Goal: Task Accomplishment & Management: Complete application form

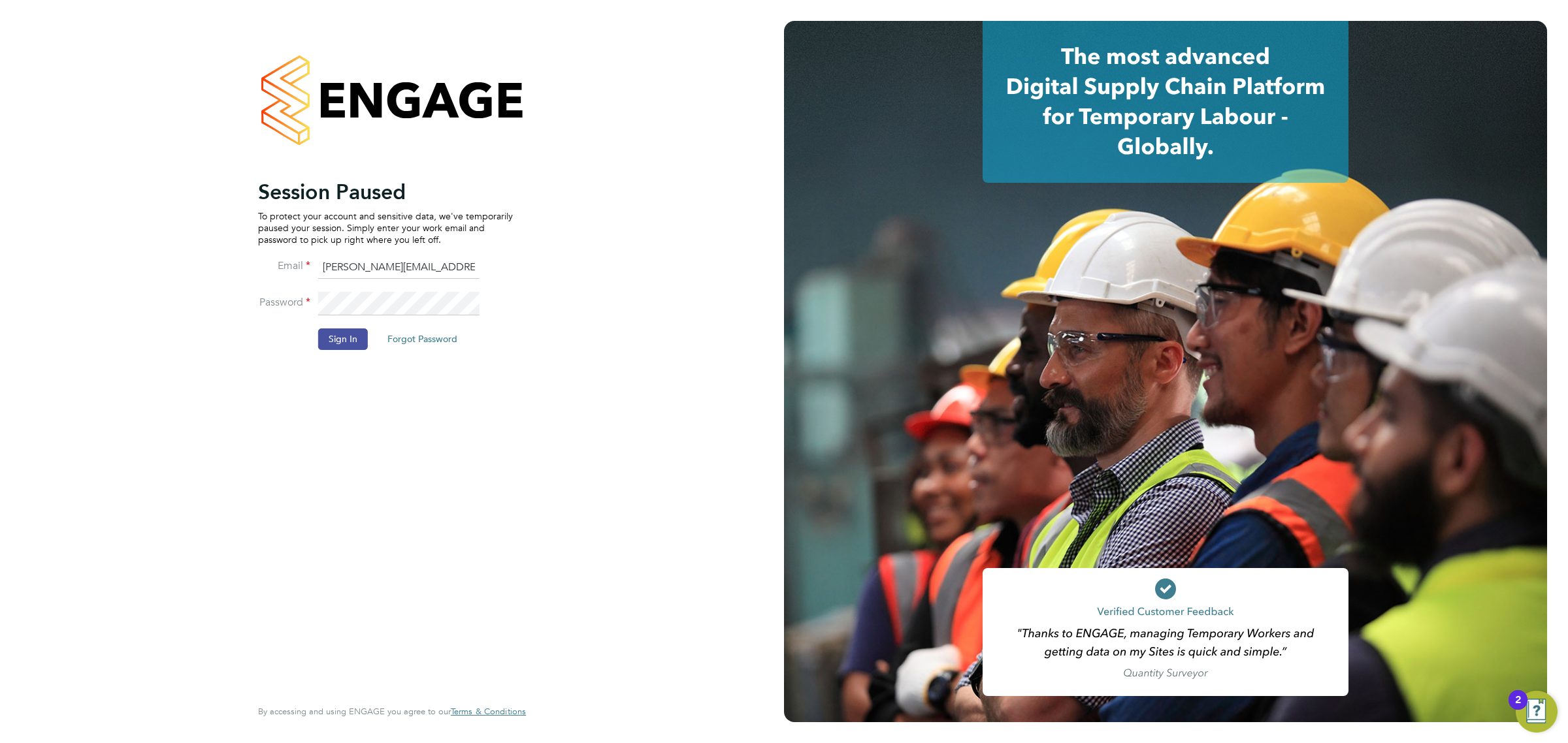
click at [347, 348] on button "Sign In" at bounding box center [343, 339] width 49 height 21
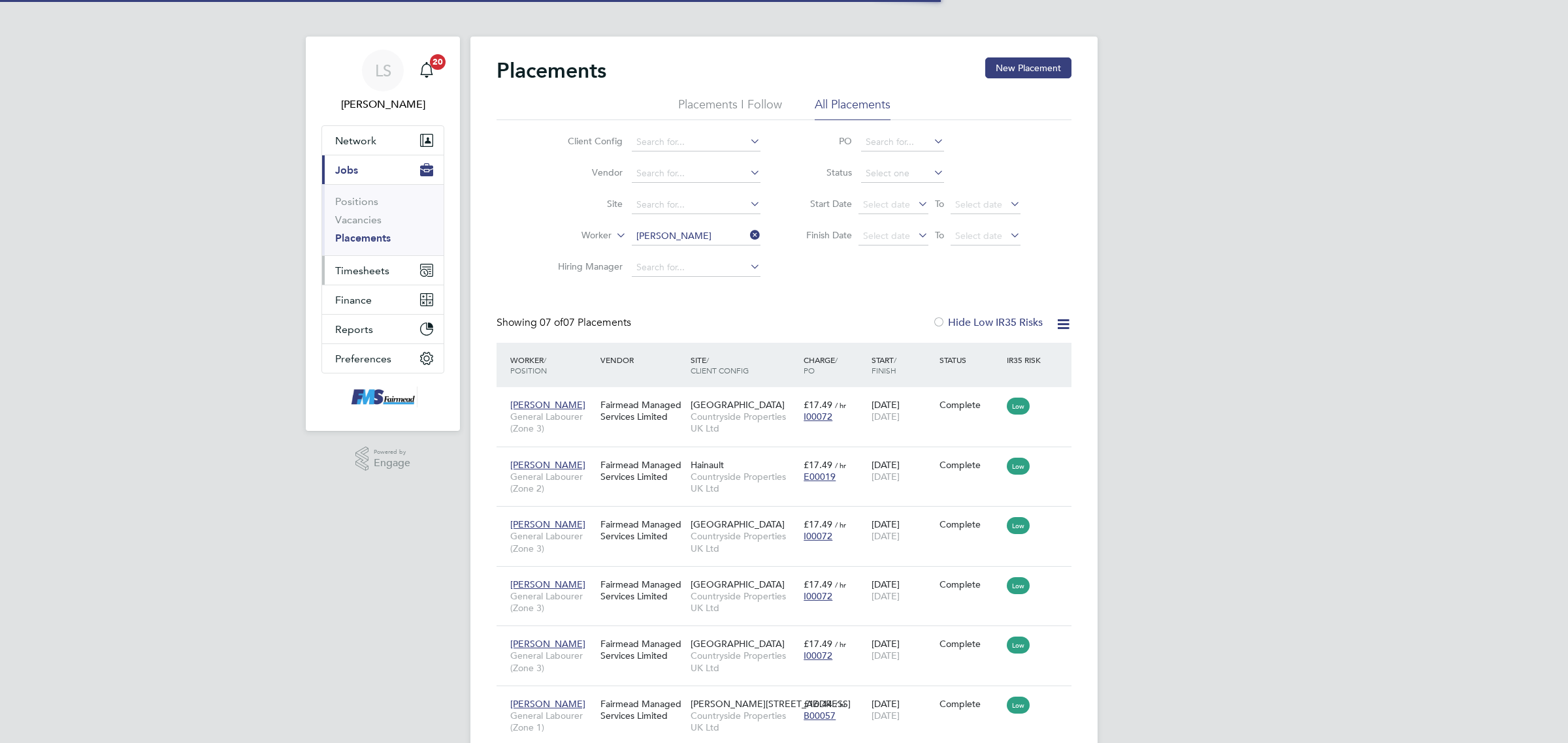
click at [377, 271] on span "Timesheets" at bounding box center [362, 271] width 54 height 12
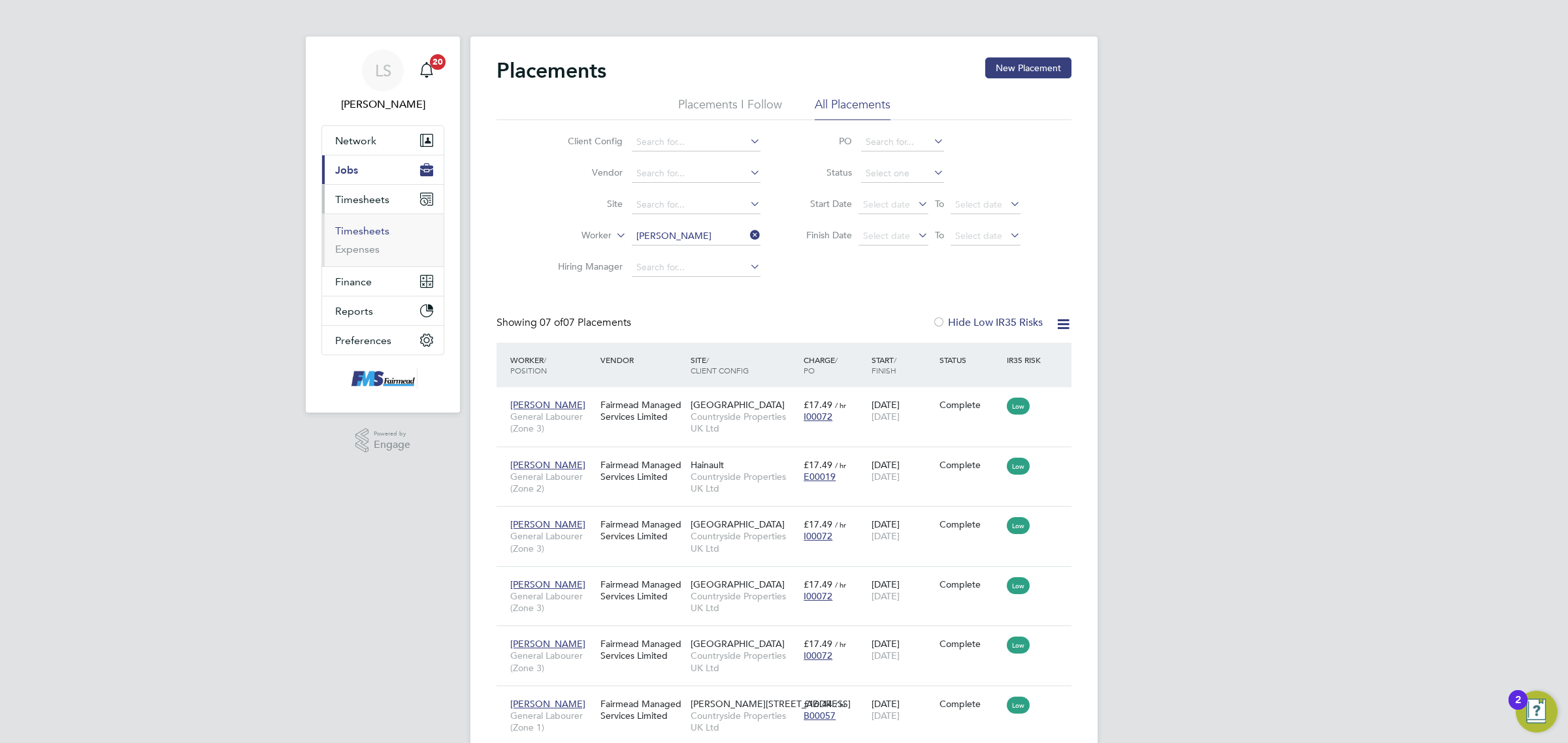
click at [381, 229] on link "Timesheets" at bounding box center [362, 231] width 54 height 12
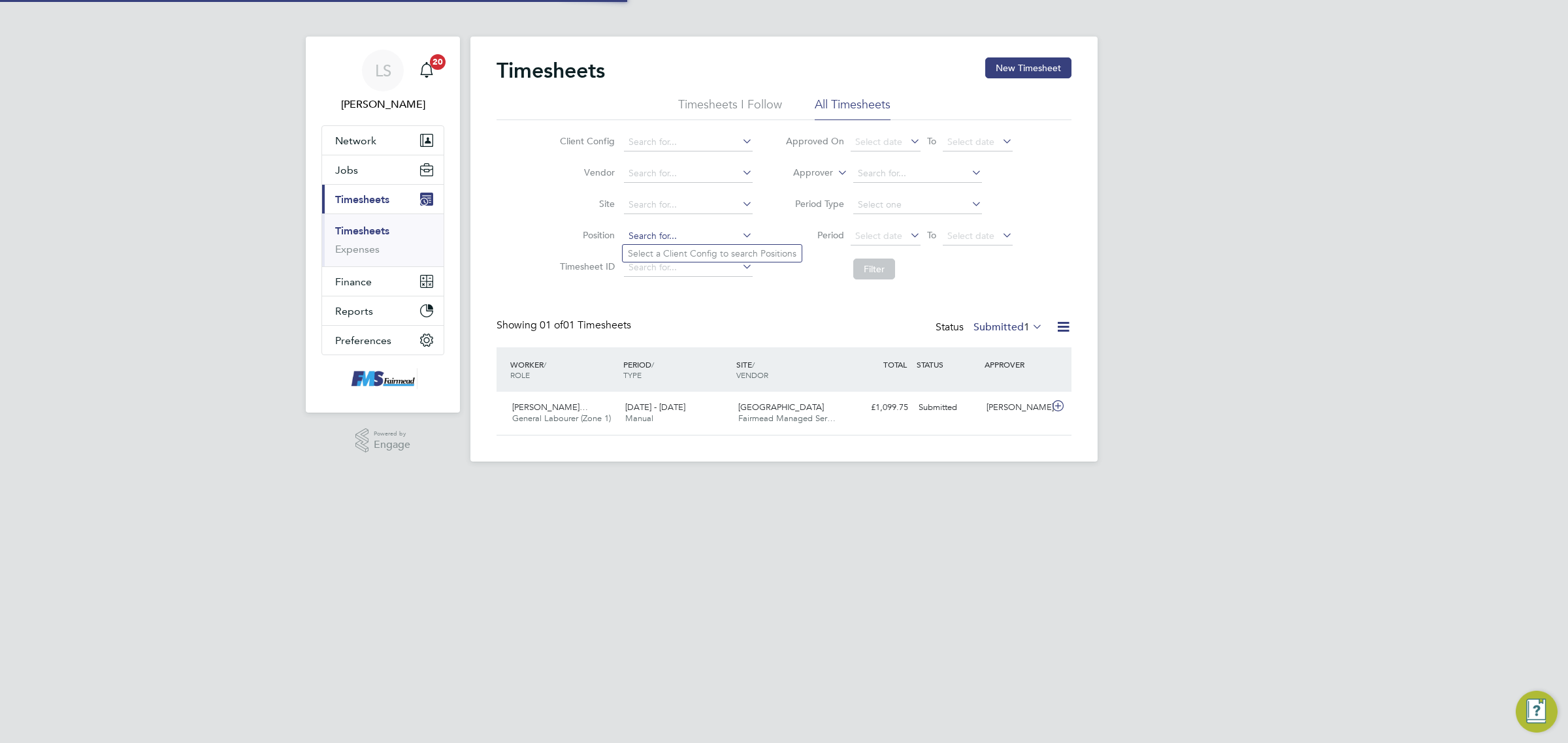
click at [693, 229] on input at bounding box center [689, 236] width 129 height 19
type input "okou"
click at [665, 321] on div "Showing 01 of 01 Timesheets Status Submitted 1" at bounding box center [784, 333] width 575 height 29
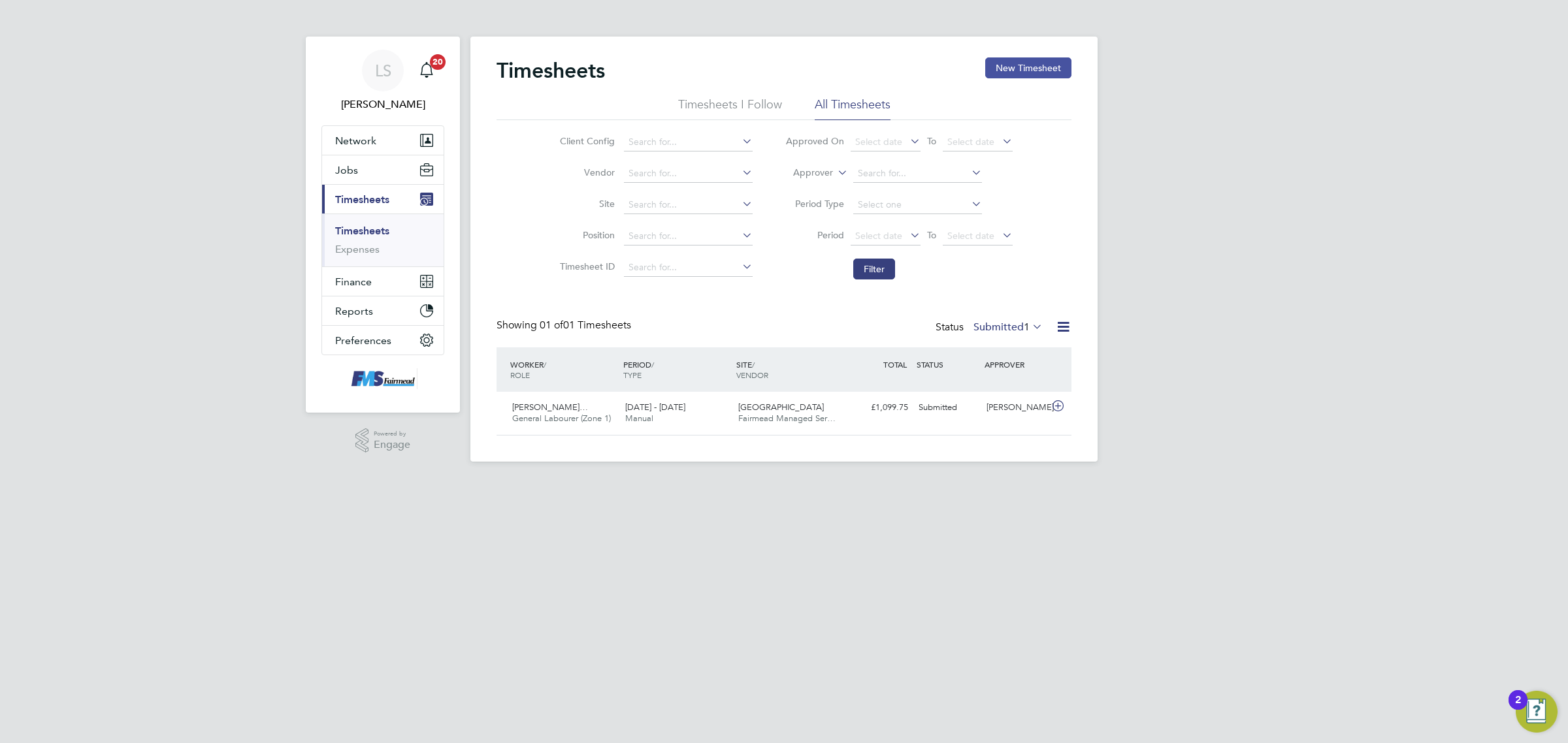
click at [1057, 65] on button "New Timesheet" at bounding box center [1028, 68] width 86 height 21
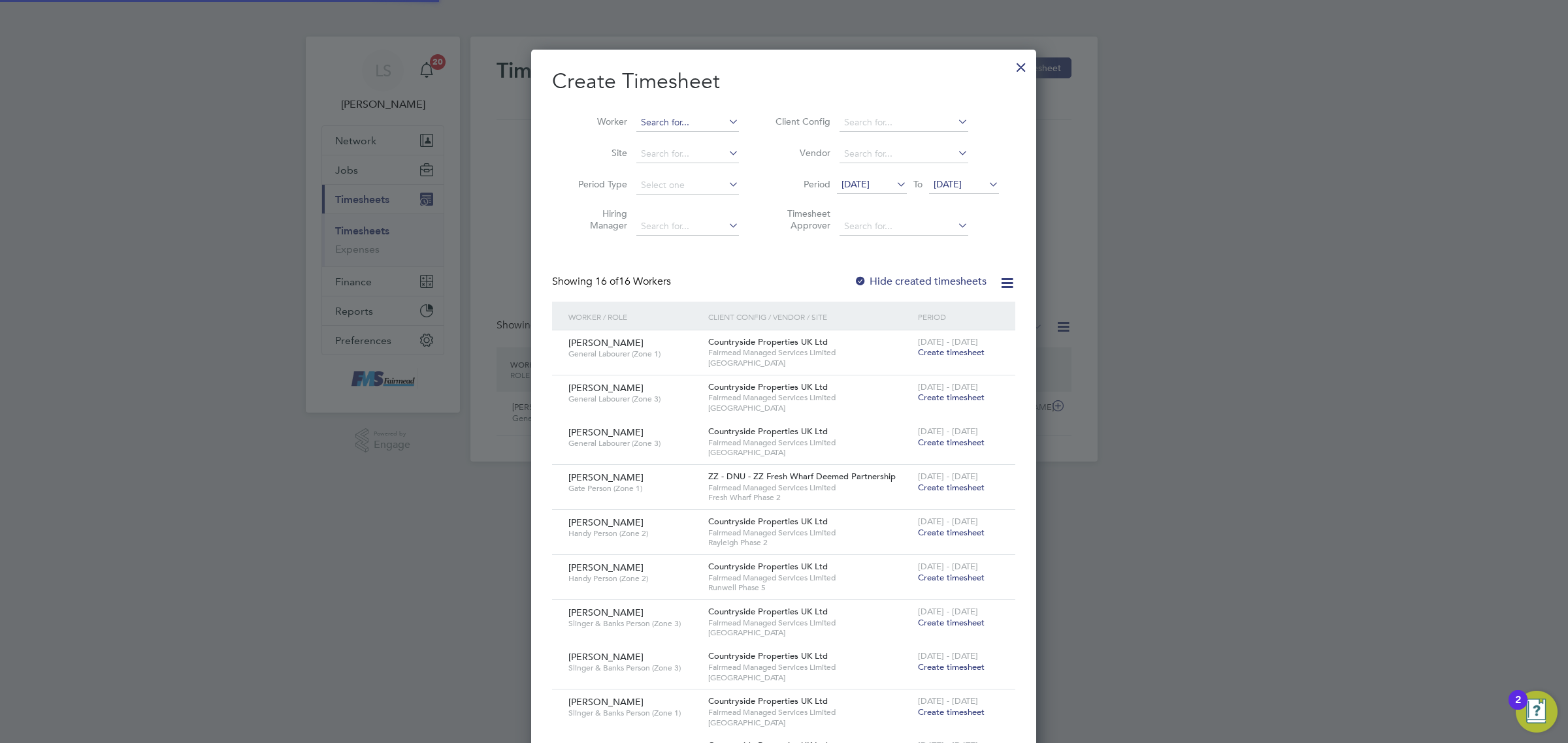
click at [681, 122] on input at bounding box center [688, 123] width 102 height 19
click at [682, 132] on li "James Okou" at bounding box center [691, 140] width 109 height 18
type input "James Okou"
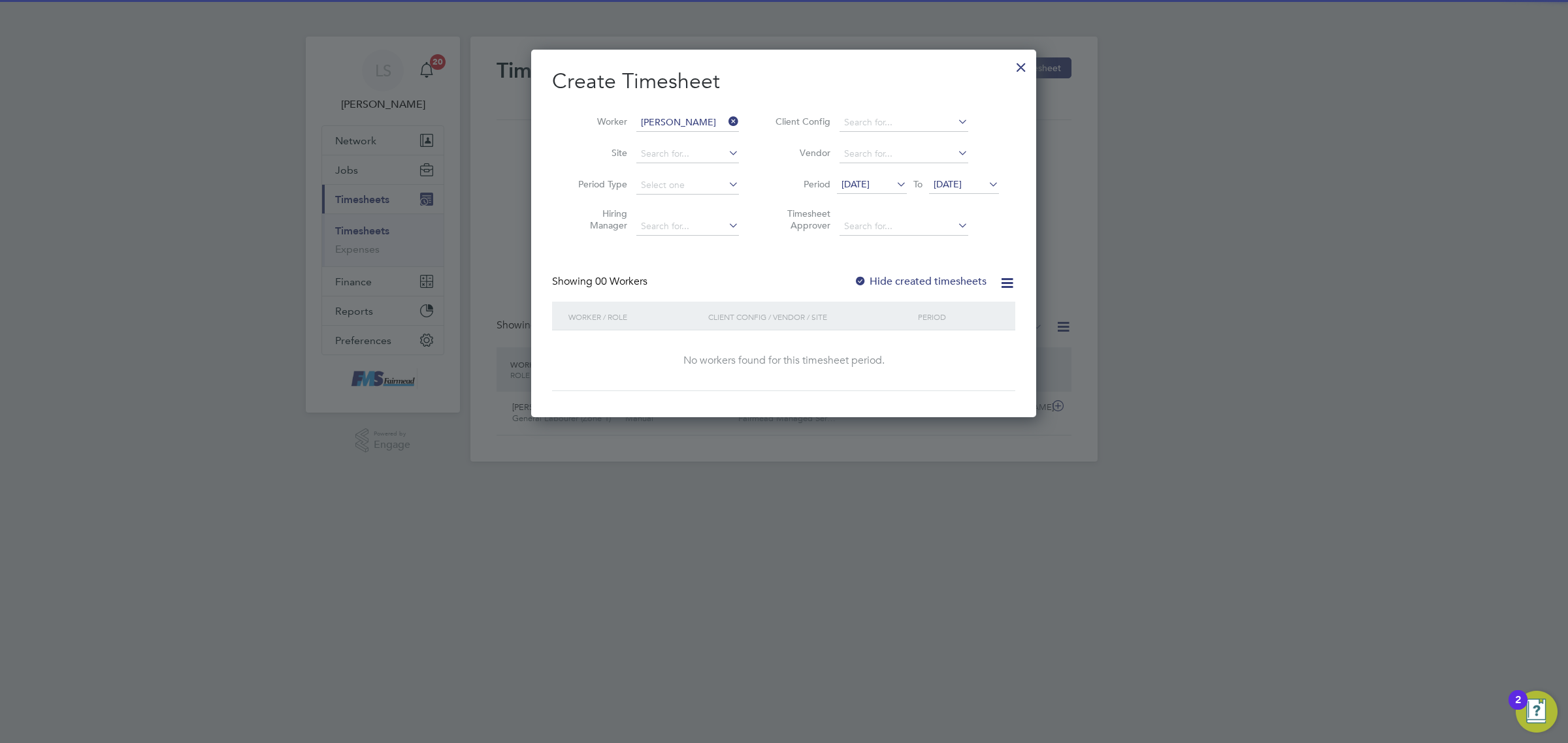
click at [964, 172] on li "Period 11 Sep 2025 To 18 Sep 2025" at bounding box center [885, 186] width 260 height 32
click at [987, 175] on li "Period 11 Sep 2025 To 18 Sep 2025" at bounding box center [885, 186] width 260 height 32
click at [986, 180] on icon at bounding box center [986, 184] width 0 height 19
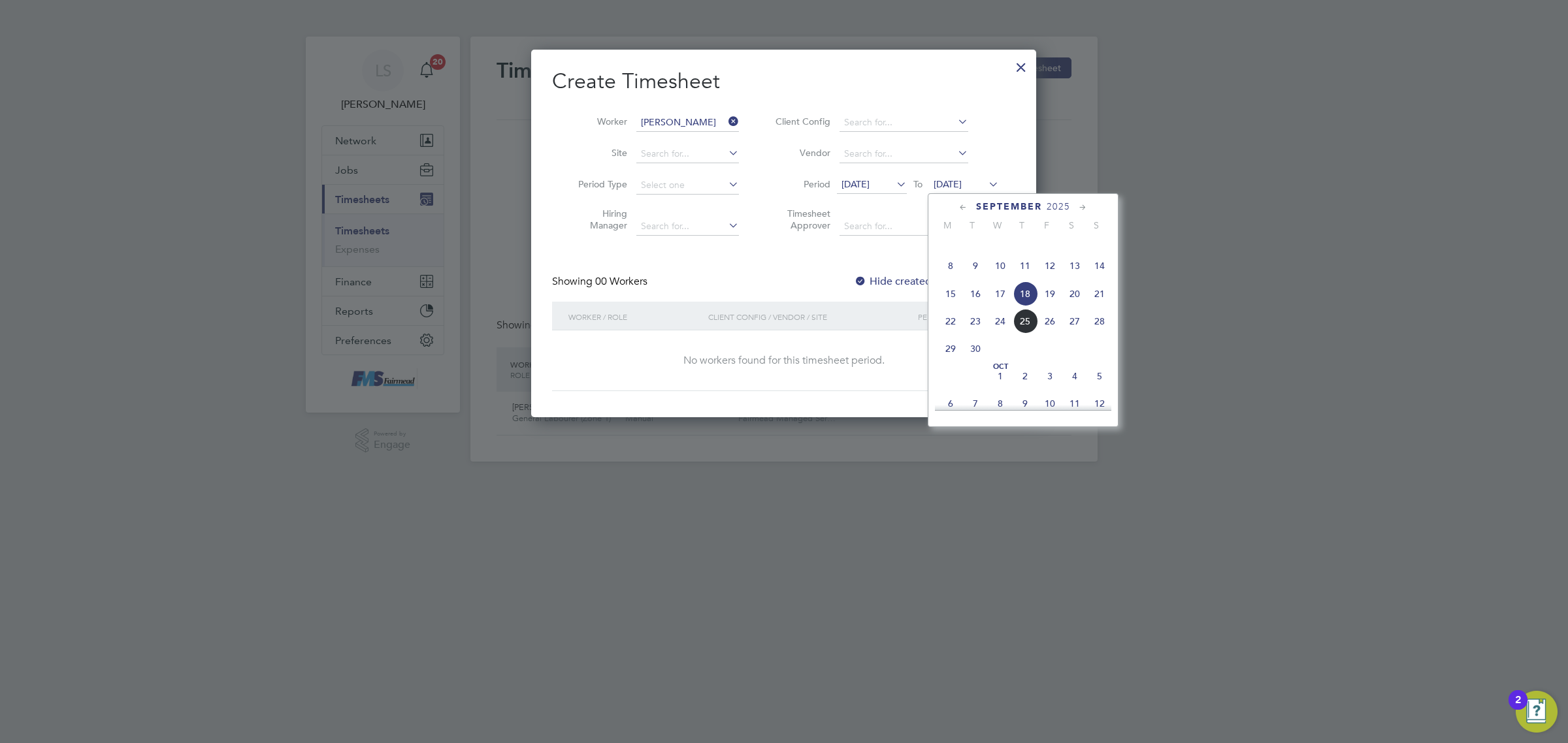
click at [1099, 306] on span "21" at bounding box center [1100, 293] width 25 height 25
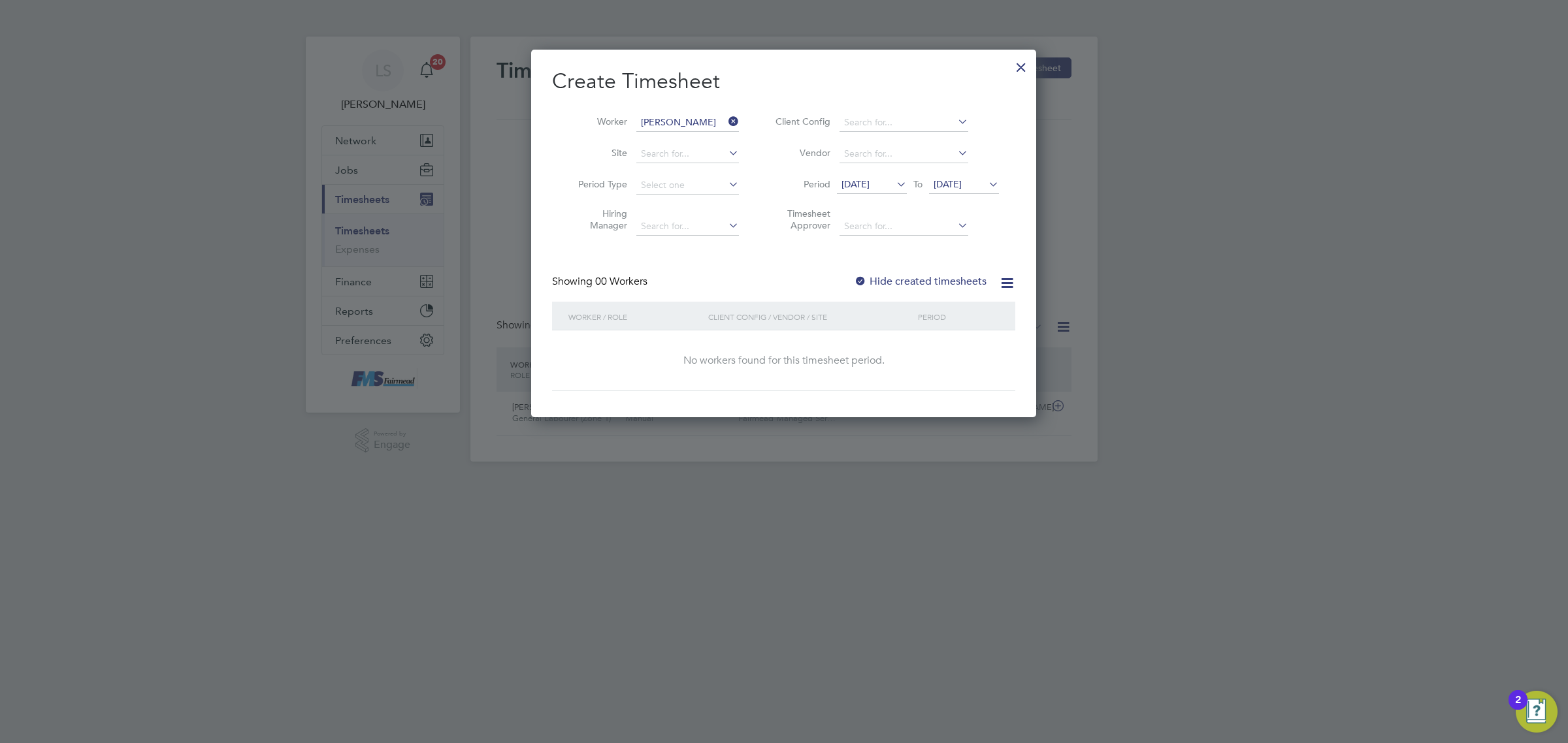
click at [922, 282] on label "Hide created timesheets" at bounding box center [920, 281] width 132 height 13
click at [918, 262] on div "Create Timesheet Worker James Okou Site Period Type Hiring Manager Client Confi…" at bounding box center [783, 229] width 463 height 323
click at [919, 279] on label "Hide created timesheets" at bounding box center [920, 281] width 132 height 13
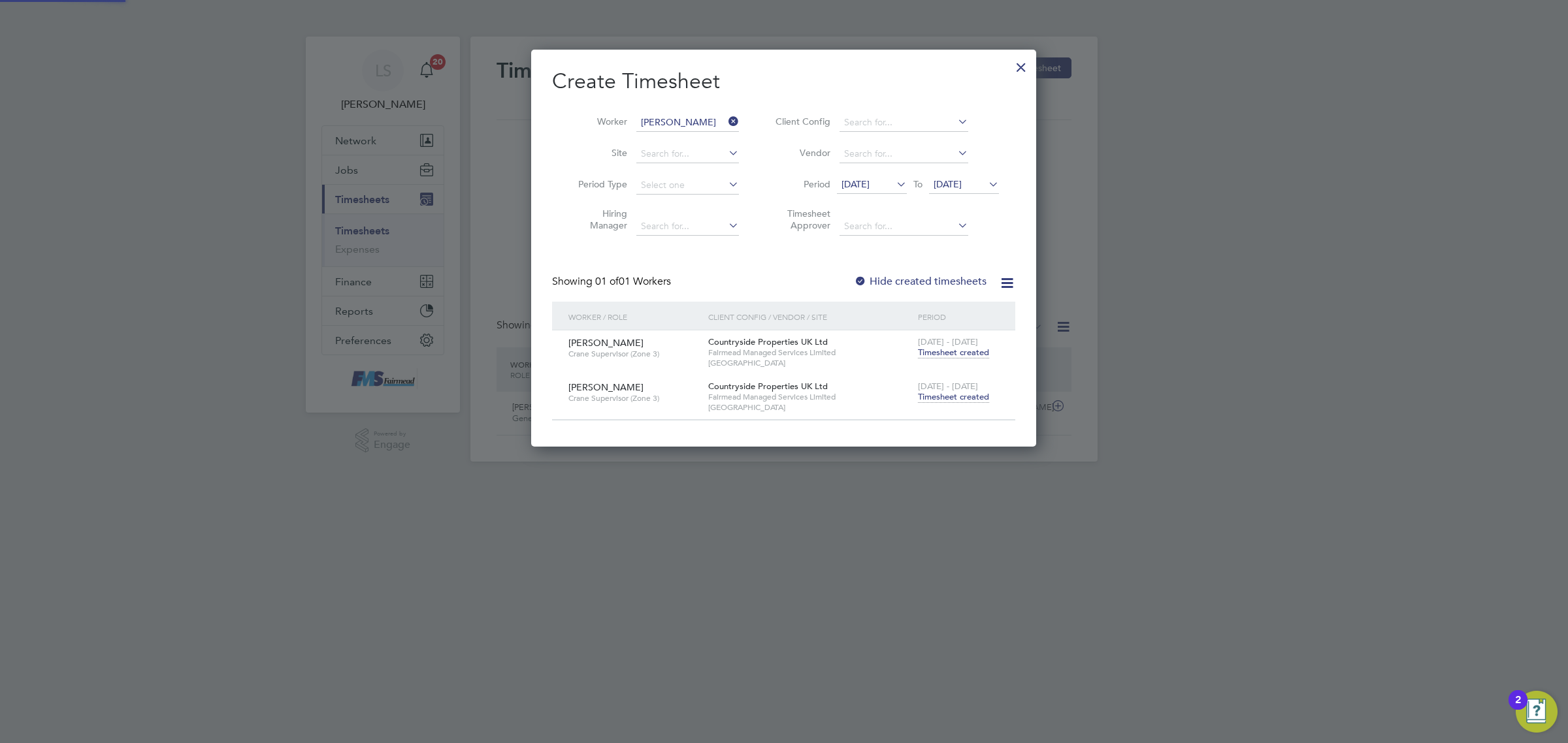
click at [969, 399] on span "Timesheet created" at bounding box center [953, 397] width 71 height 11
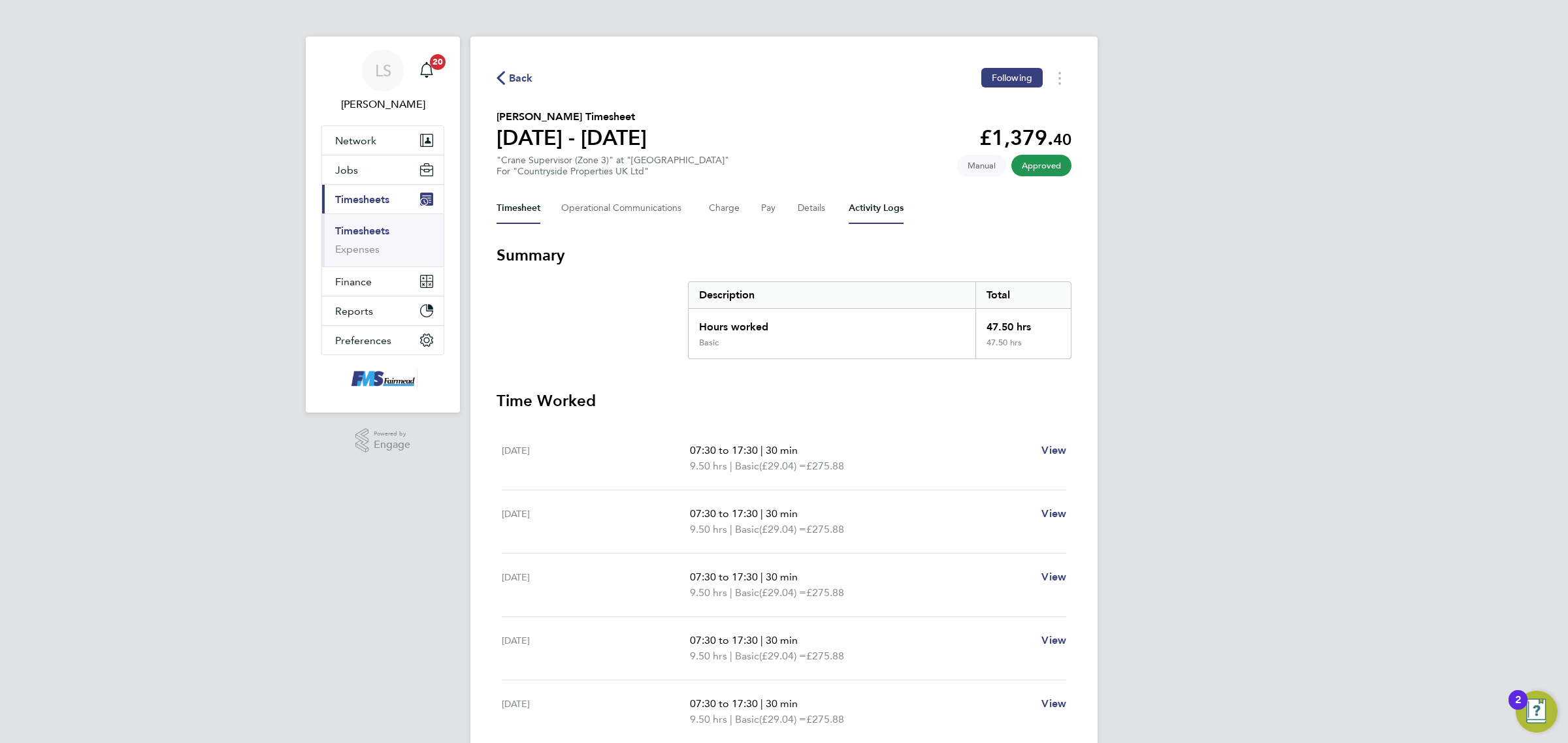
click at [876, 201] on Logs-tab "Activity Logs" at bounding box center [876, 209] width 55 height 32
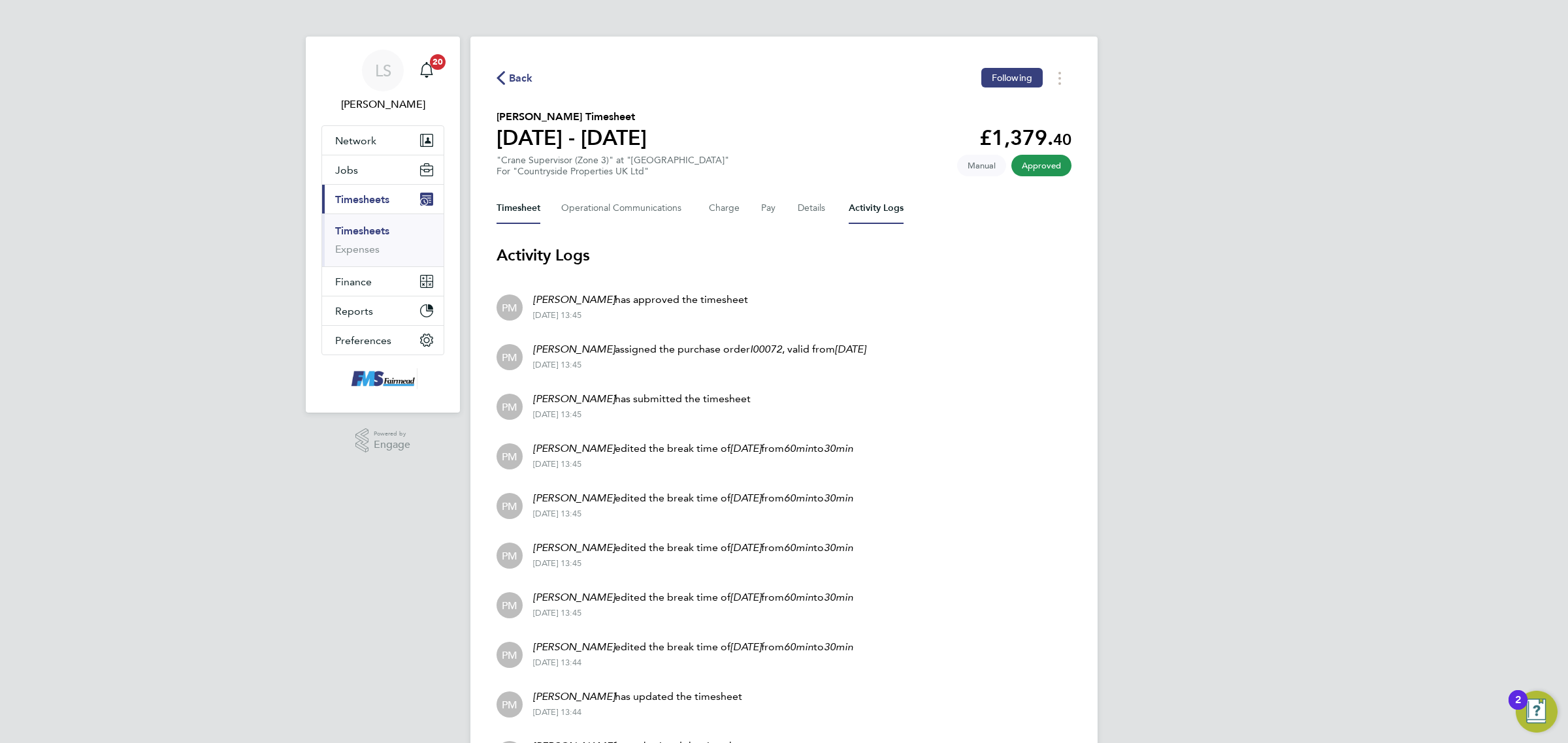
click at [517, 206] on button "Timesheet" at bounding box center [519, 209] width 44 height 32
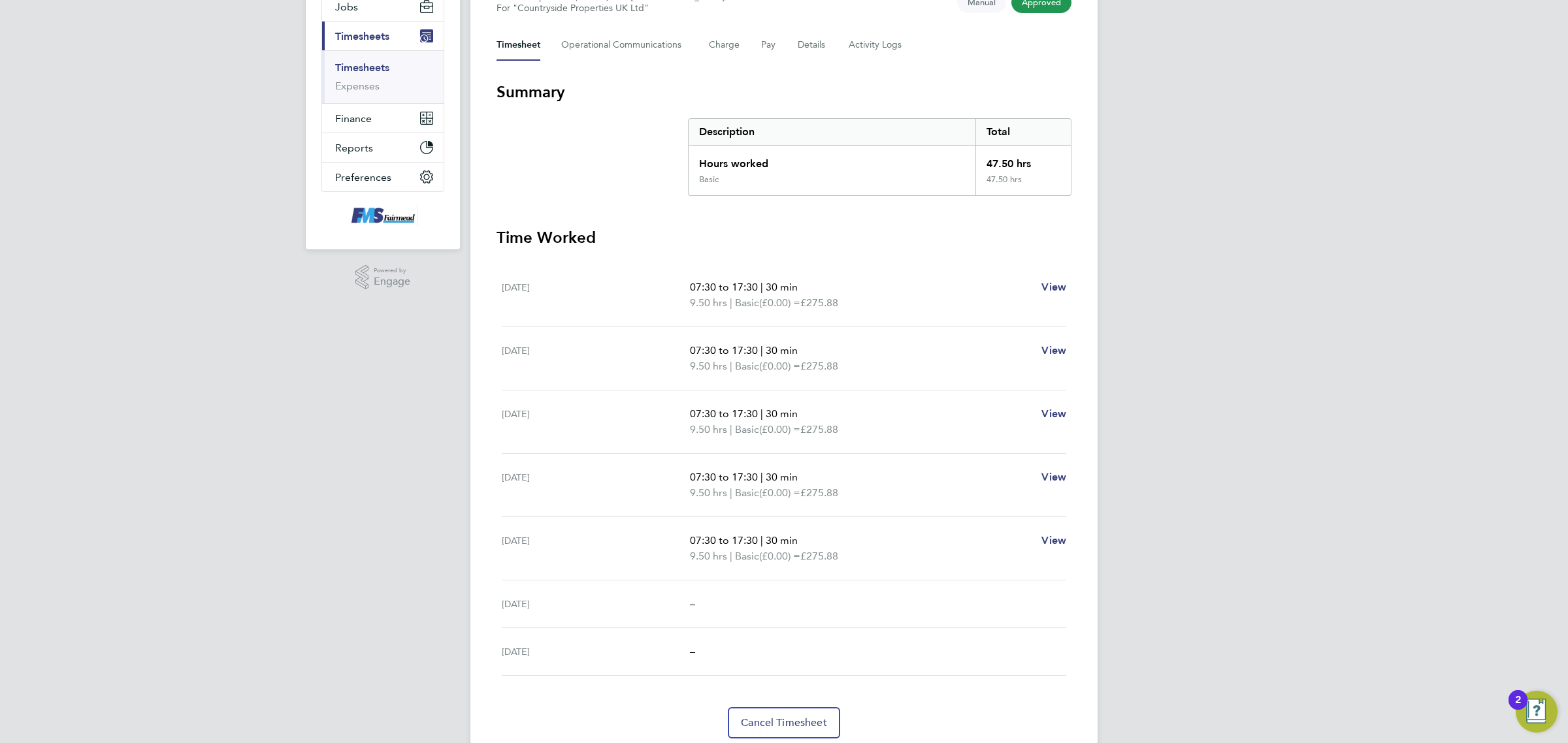
drag, startPoint x: 872, startPoint y: 556, endPoint x: 483, endPoint y: 288, distance: 472.4
click at [483, 288] on div "Back Following James Okou's Timesheet 15 - 21 Sept 2025 £1,379. 40 "Crane Super…" at bounding box center [783, 321] width 627 height 896
click at [616, 283] on div "Mon 15 Sep" at bounding box center [595, 295] width 188 height 32
drag, startPoint x: 1086, startPoint y: 553, endPoint x: 593, endPoint y: 308, distance: 550.5
click at [593, 308] on div "Back Following James Okou's Timesheet 15 - 21 Sept 2025 £1,379. 40 "Crane Super…" at bounding box center [783, 321] width 627 height 896
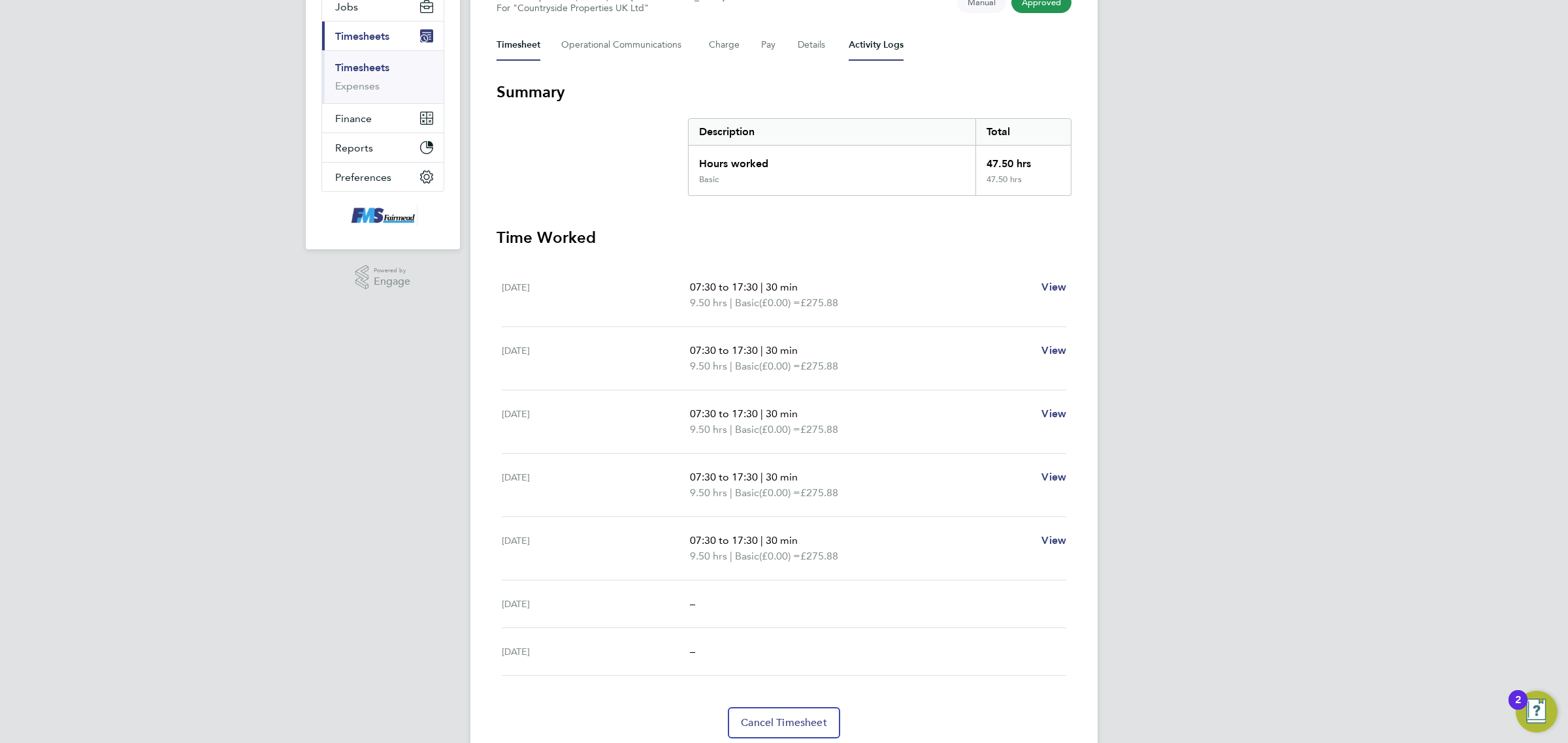
click at [891, 47] on Logs-tab "Activity Logs" at bounding box center [876, 45] width 55 height 32
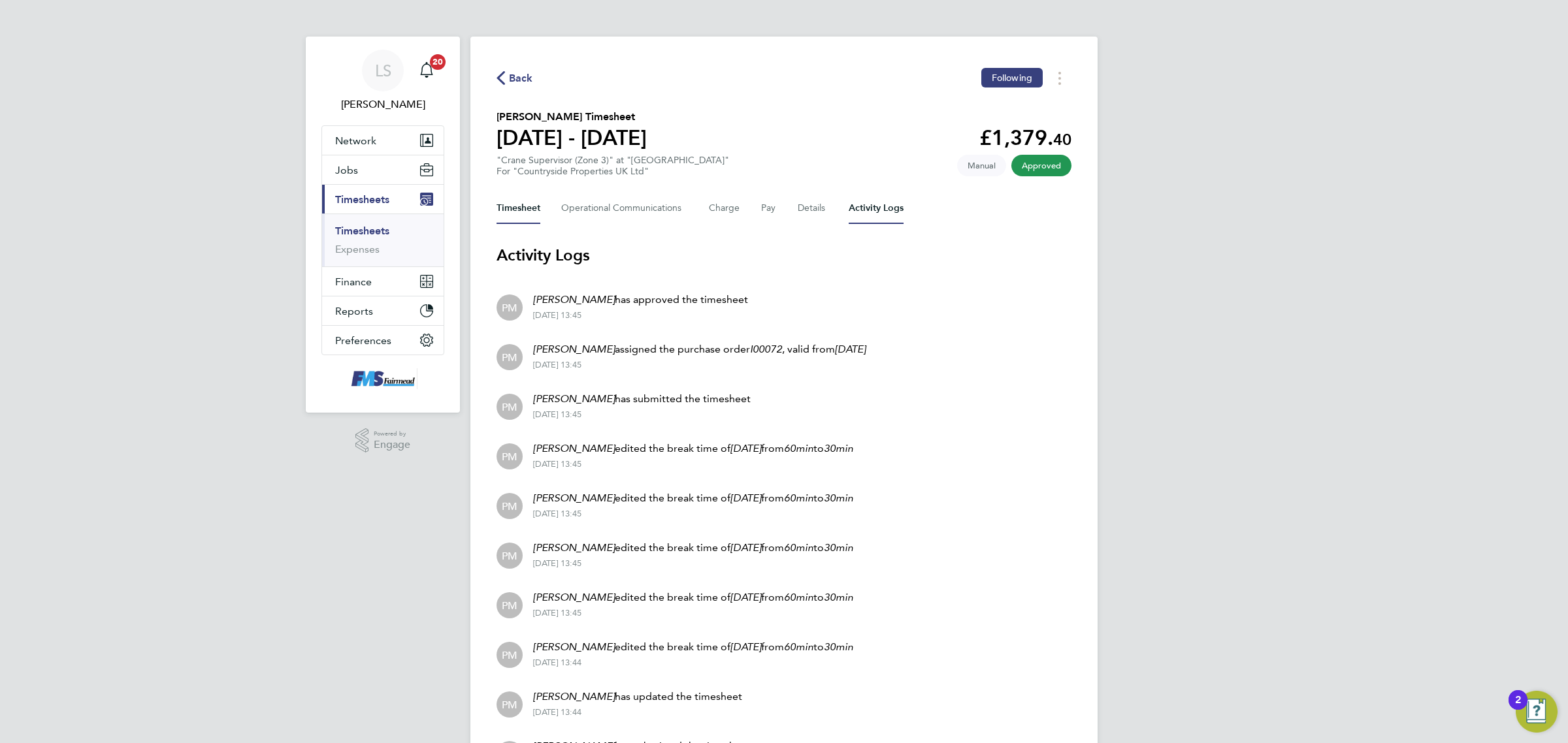
click at [503, 204] on button "Timesheet" at bounding box center [519, 209] width 44 height 32
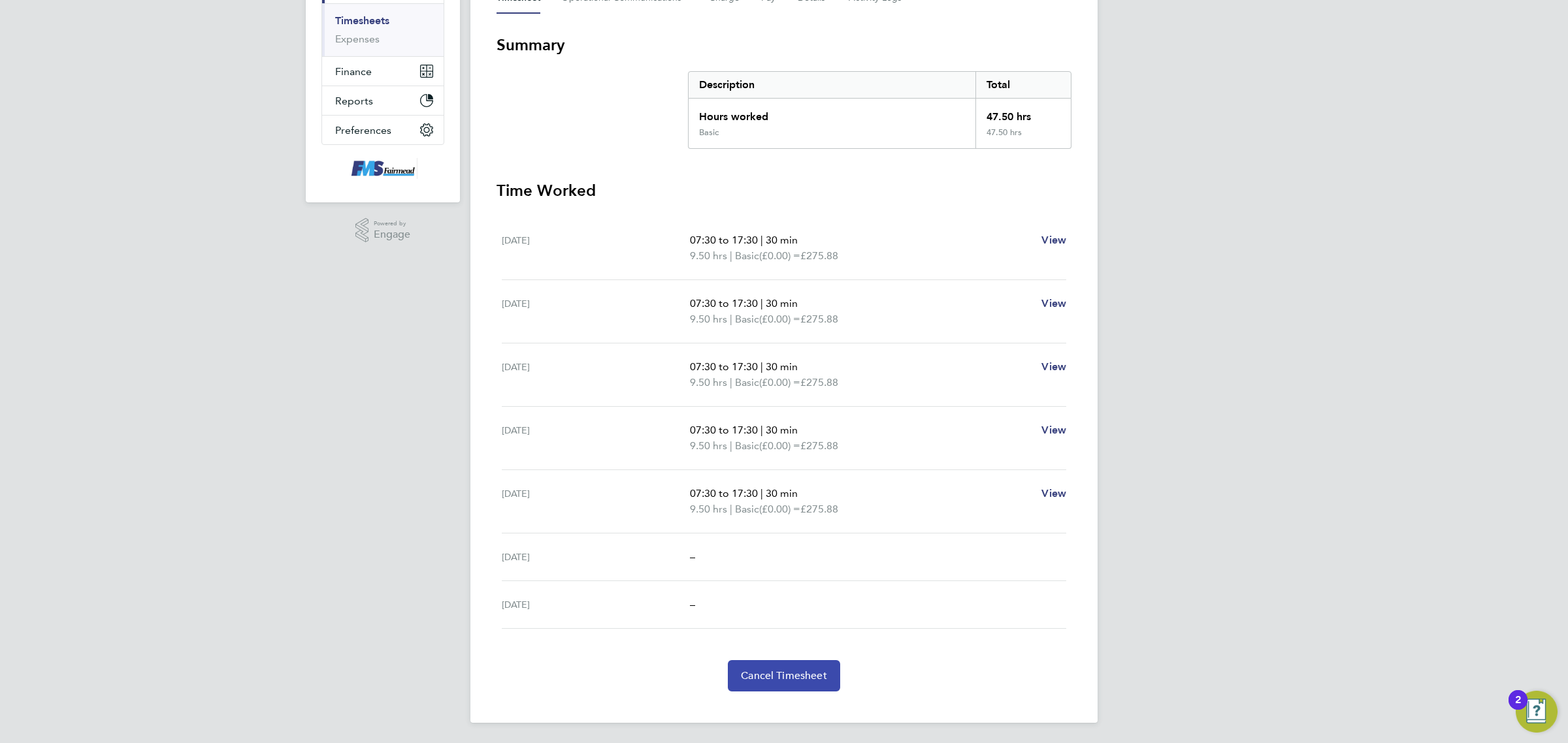
click at [810, 674] on span "Cancel Timesheet" at bounding box center [784, 675] width 86 height 13
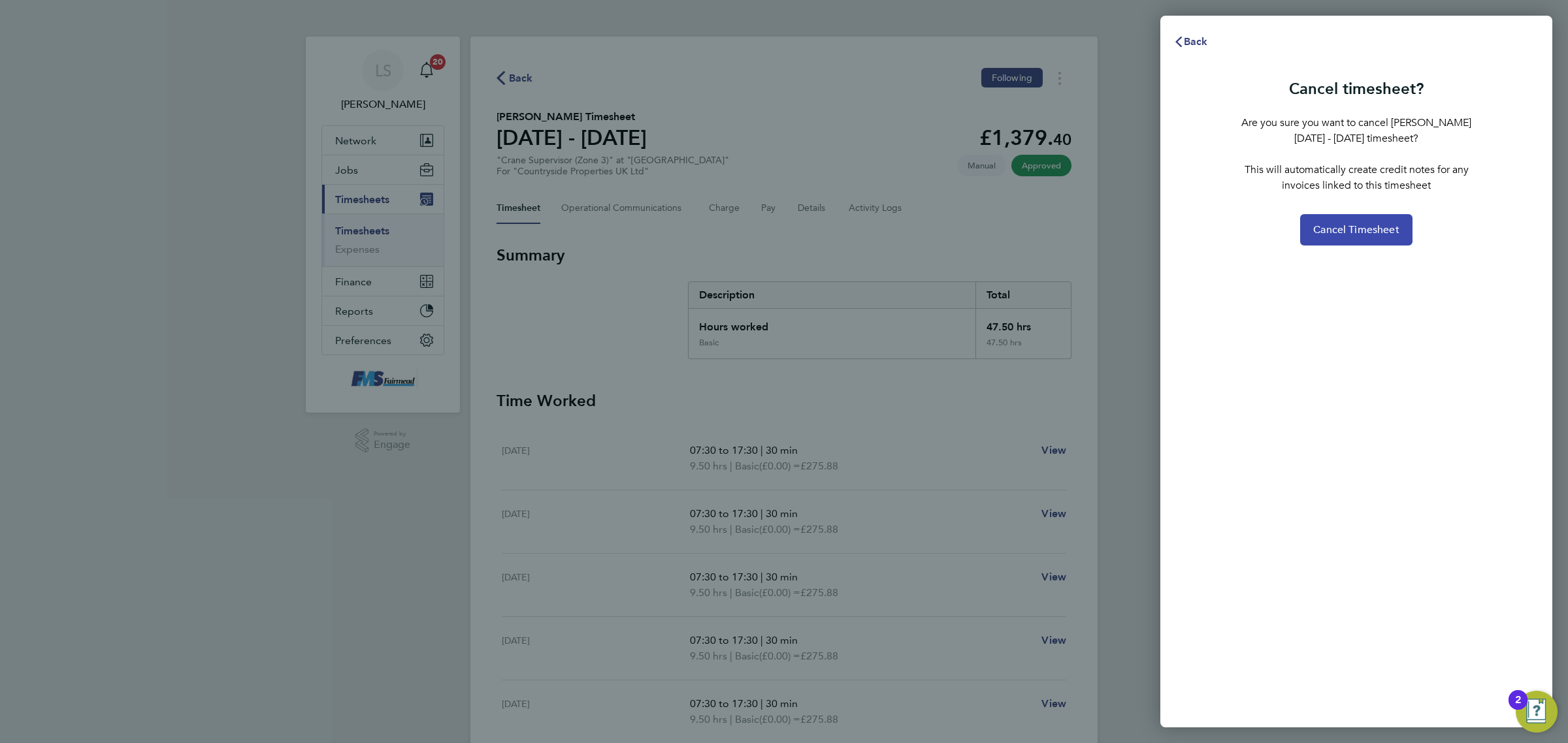
click at [1340, 231] on span "Cancel Timesheet" at bounding box center [1356, 229] width 86 height 13
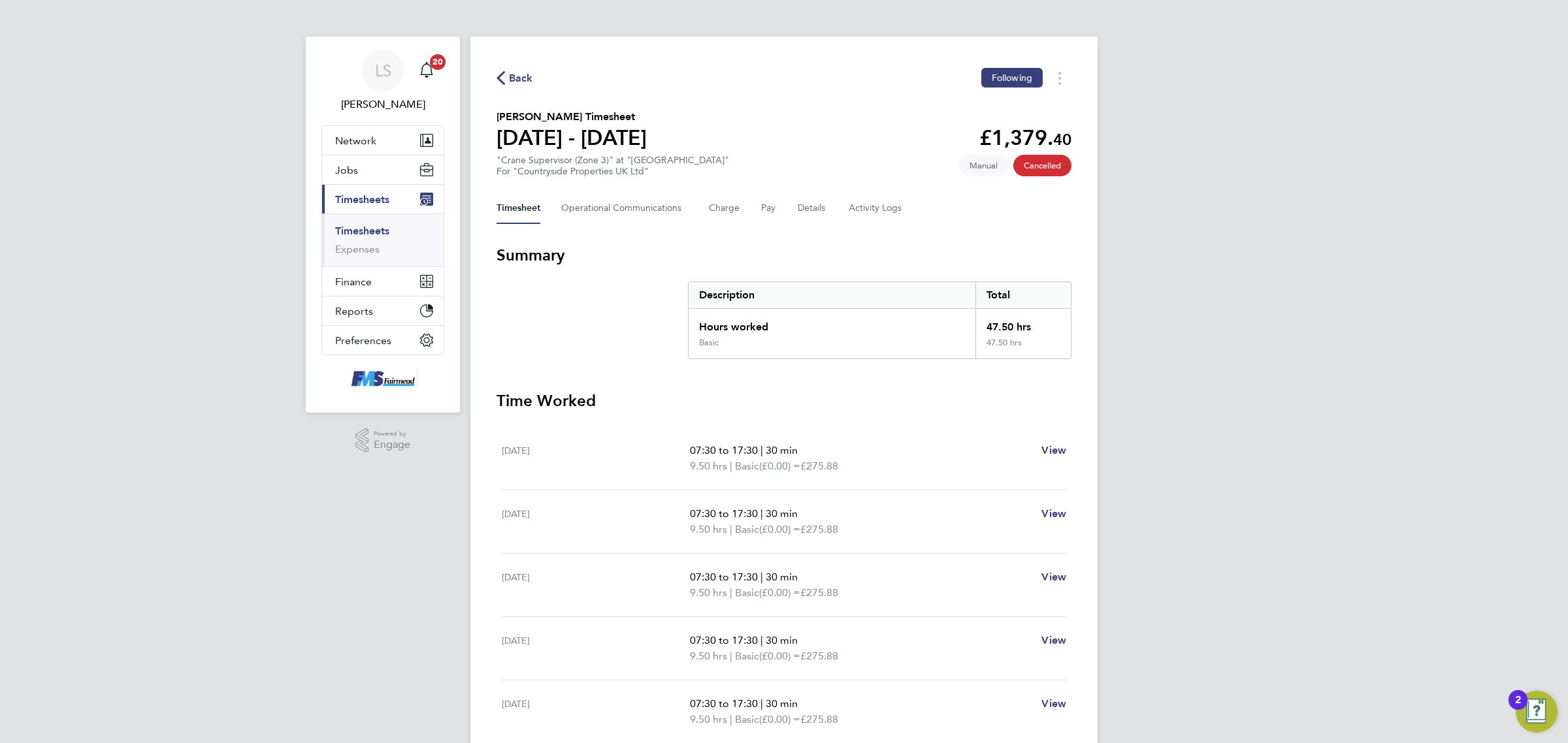
click at [375, 227] on link "Timesheets" at bounding box center [362, 231] width 54 height 12
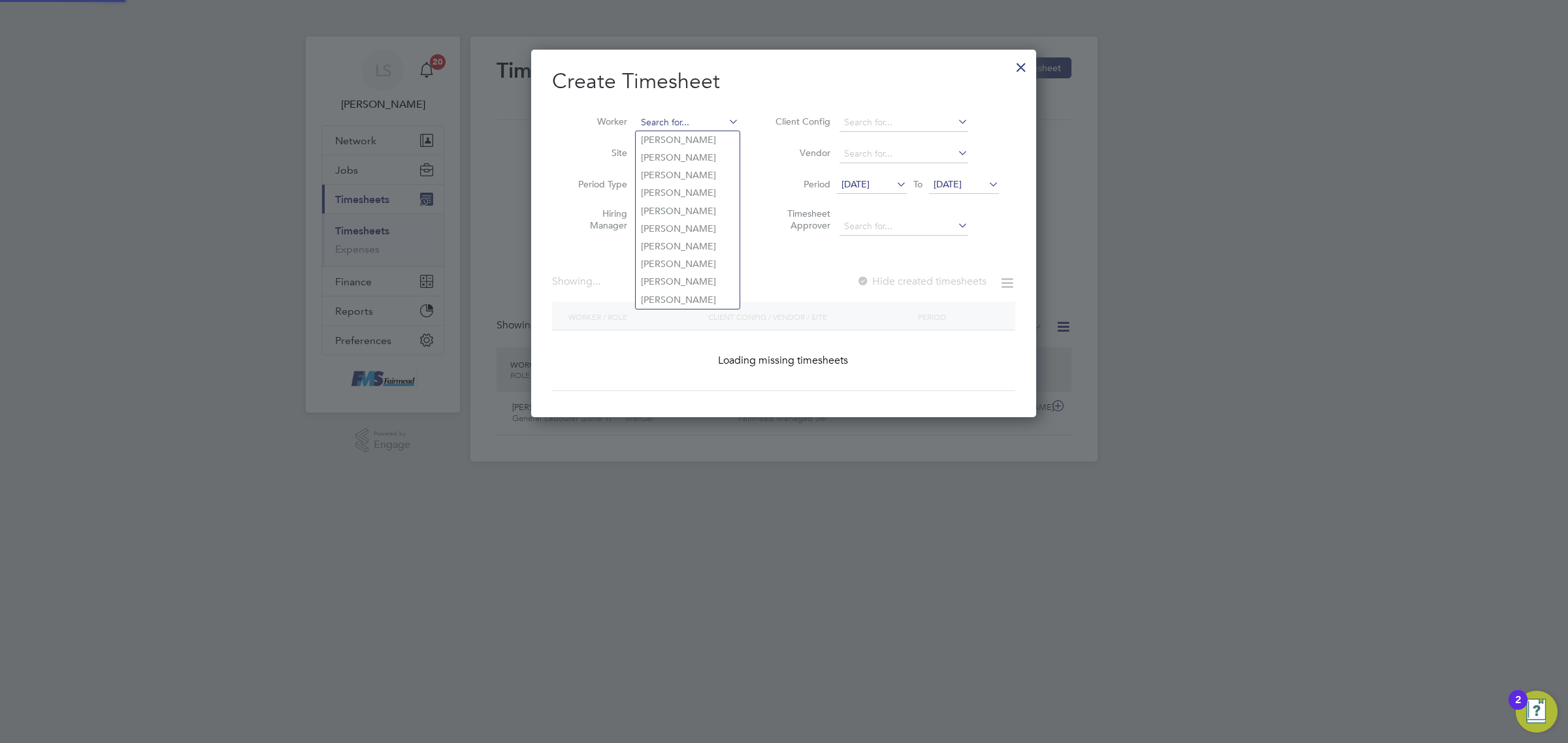
click at [677, 123] on input at bounding box center [688, 123] width 102 height 19
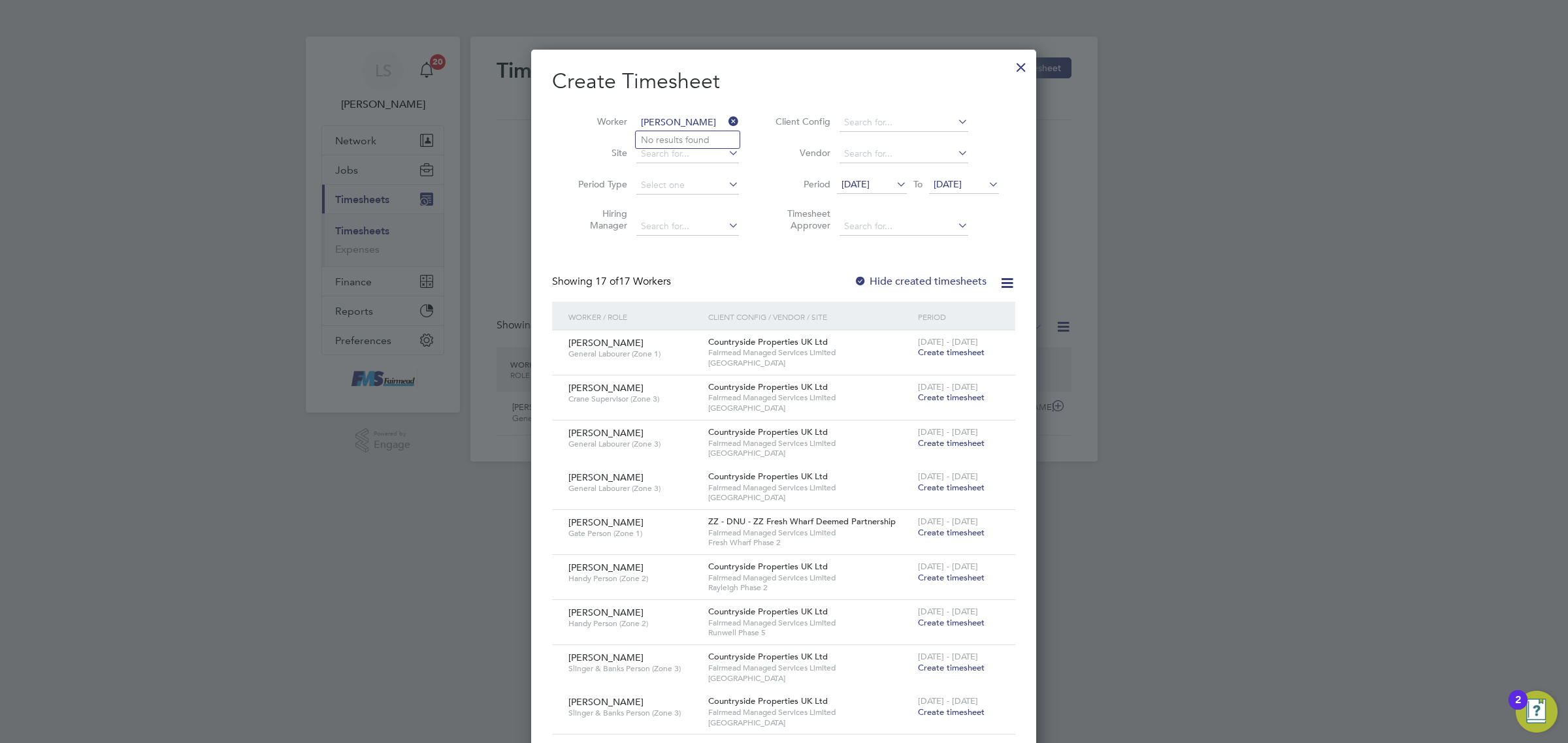
drag, startPoint x: 691, startPoint y: 120, endPoint x: 602, endPoint y: 122, distance: 89.0
click at [602, 122] on li "Worker paul marcu" at bounding box center [653, 123] width 203 height 32
click at [720, 144] on b "Okou" at bounding box center [731, 140] width 24 height 11
type input "James Okou"
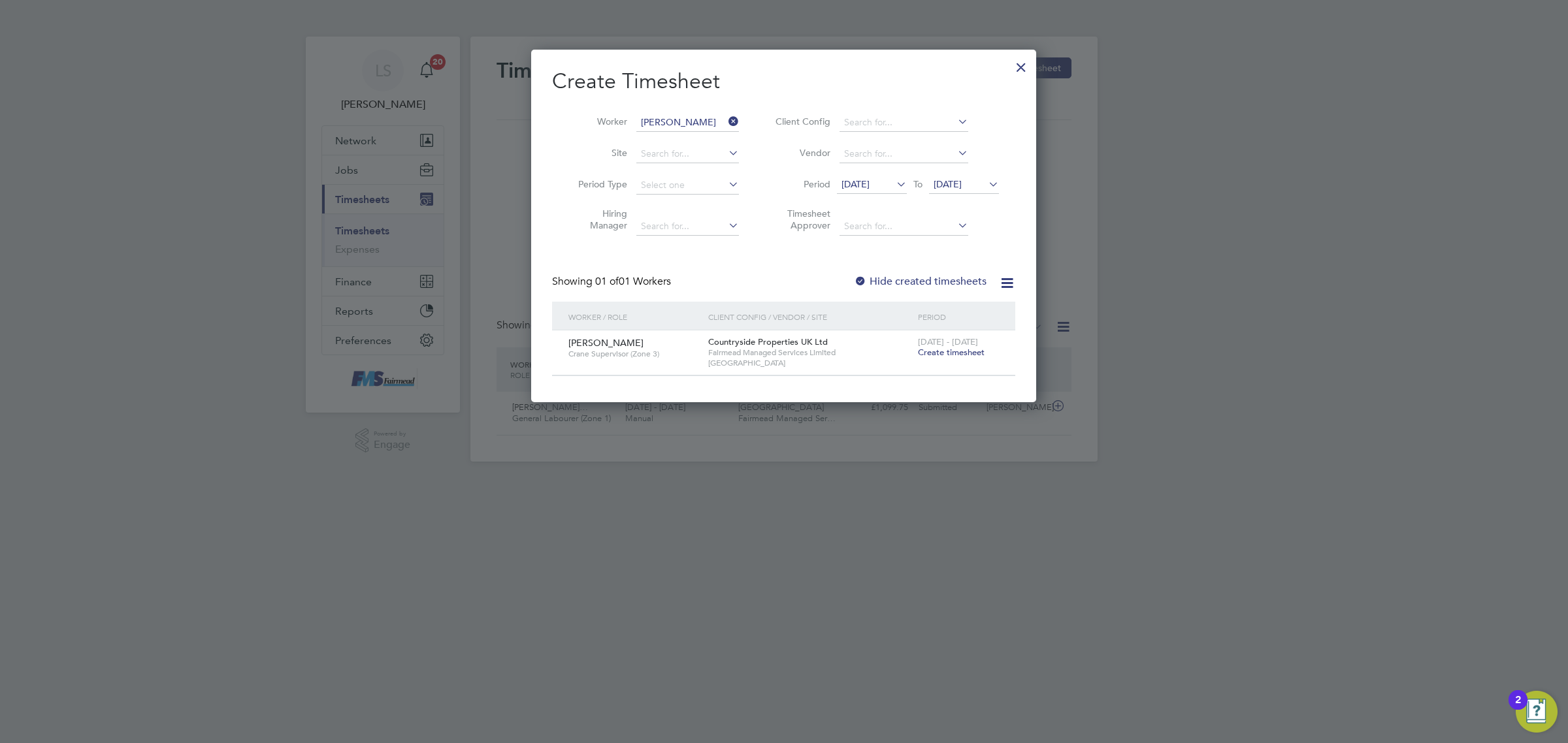
click at [972, 352] on span "Create timesheet" at bounding box center [952, 352] width 67 height 11
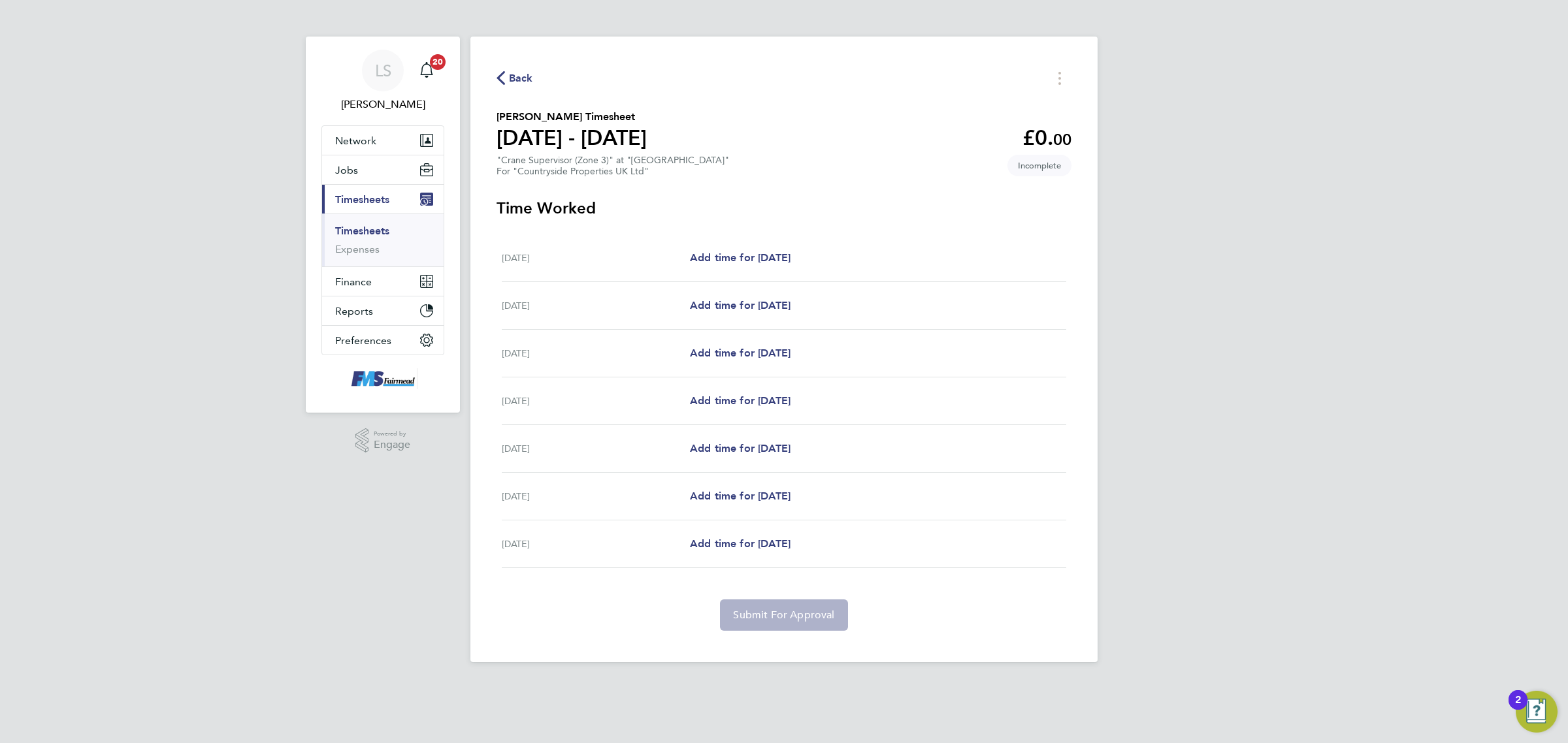
click at [763, 266] on div "Mon 15 Sep Add time for Mon 15 Sep Add time for Mon 15 Sep" at bounding box center [784, 258] width 564 height 48
click at [765, 260] on span "Add time for Mon 15 Sep" at bounding box center [740, 257] width 101 height 12
select select "30"
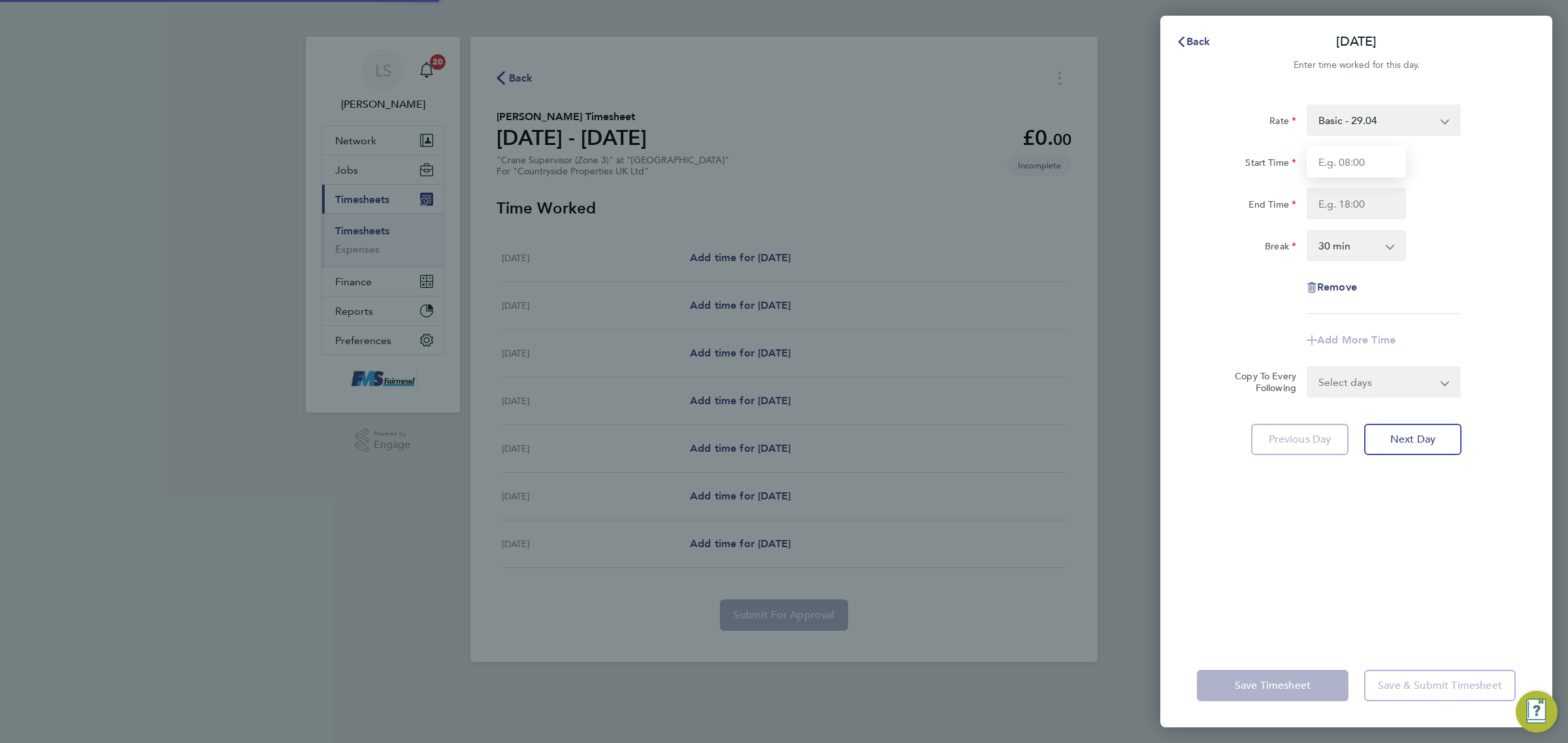
click at [1343, 174] on input "Start Time" at bounding box center [1356, 162] width 100 height 32
type input "07:30"
drag, startPoint x: 1357, startPoint y: 158, endPoint x: 1251, endPoint y: 163, distance: 106.1
click at [1251, 163] on div "Start Time 07:30" at bounding box center [1355, 162] width 329 height 32
click at [1357, 214] on input "End Time" at bounding box center [1356, 204] width 100 height 32
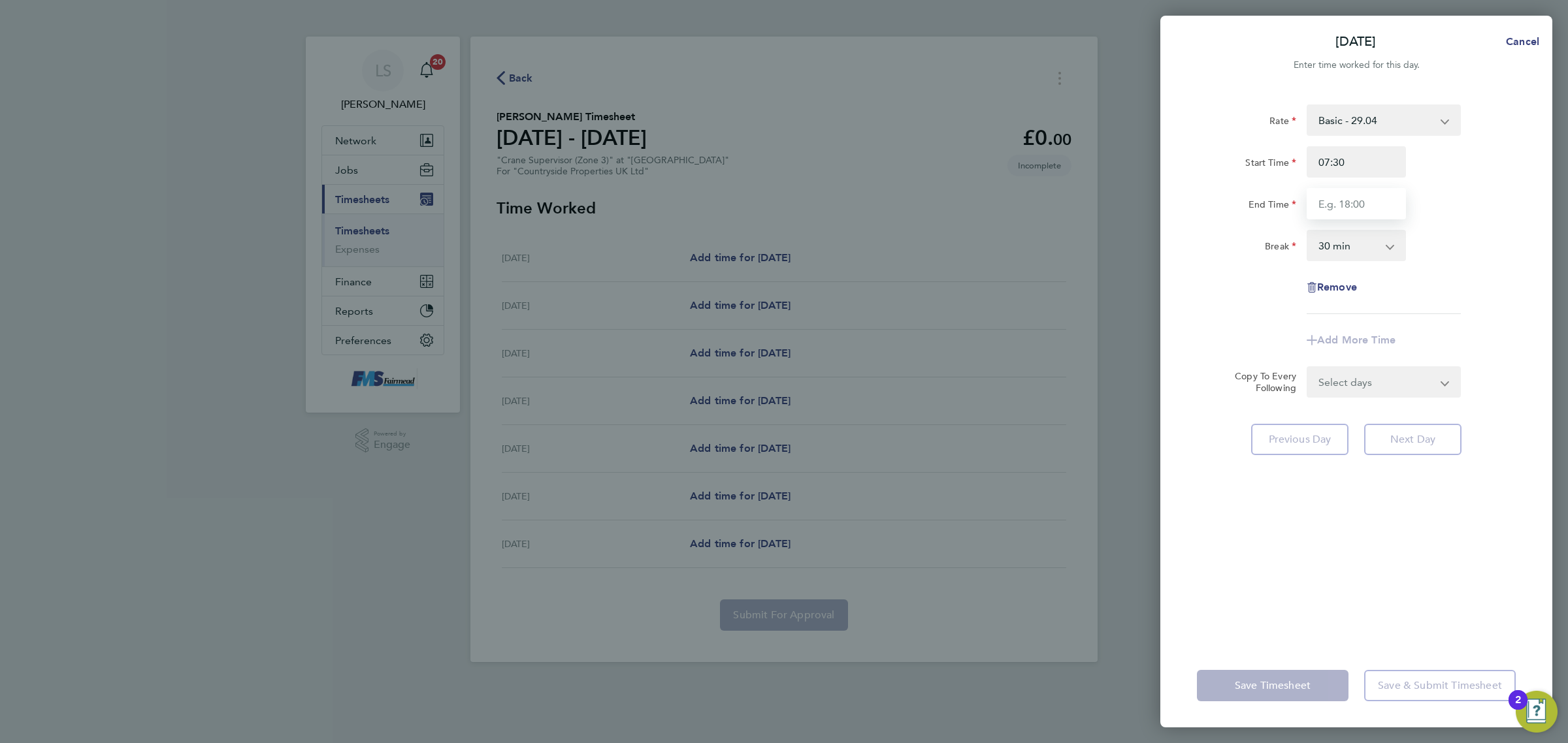
type input "18:00"
drag, startPoint x: 1428, startPoint y: 249, endPoint x: 1449, endPoint y: 249, distance: 21.0
click at [1430, 249] on div "Break 0 min 15 min 30 min 45 min 60 min 75 min 90 min" at bounding box center [1355, 246] width 329 height 32
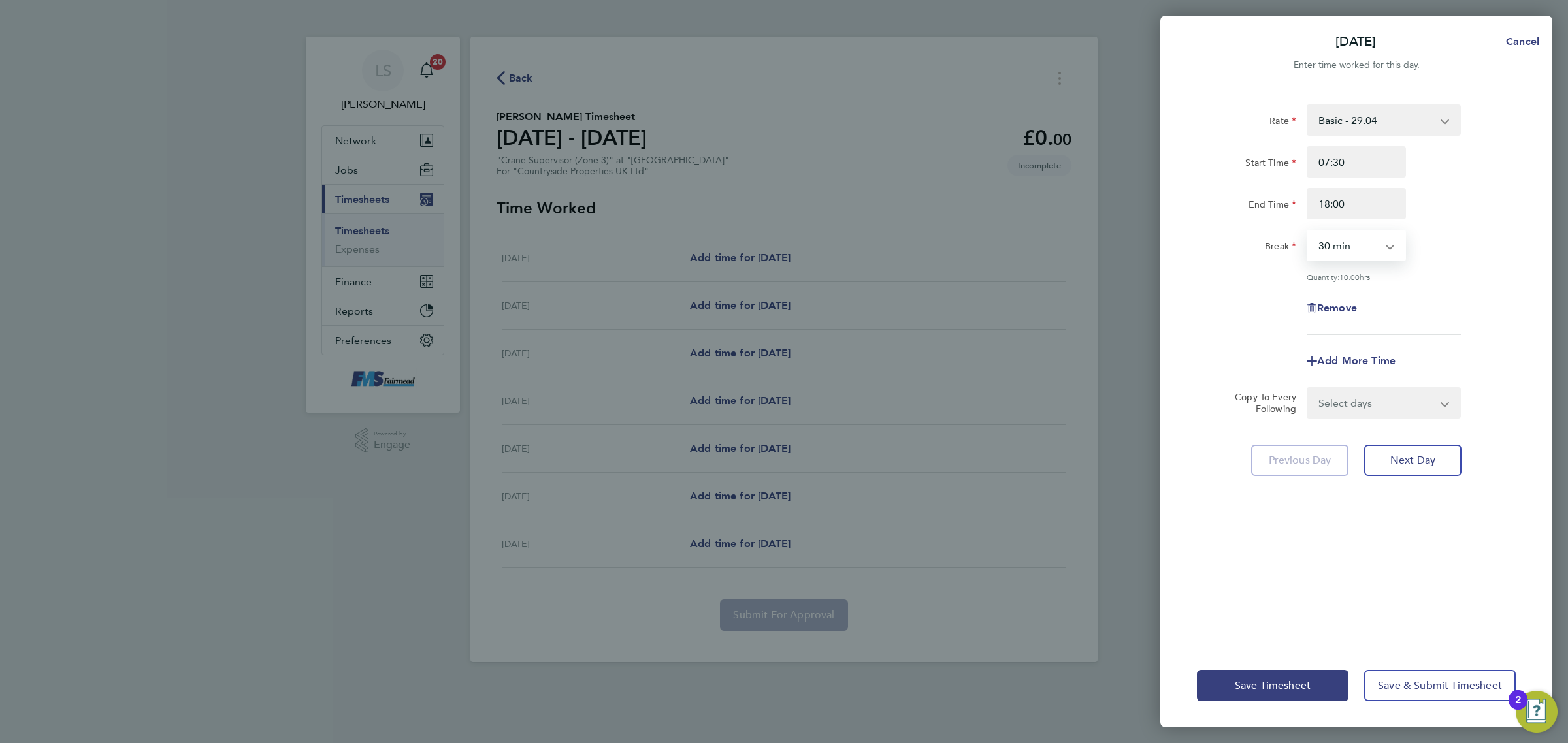
click at [1359, 253] on select "0 min 15 min 30 min 45 min 60 min 75 min 90 min" at bounding box center [1348, 245] width 81 height 29
select select "60"
click at [1308, 231] on select "0 min 15 min 30 min 45 min 60 min 75 min 90 min" at bounding box center [1348, 245] width 81 height 29
click at [1376, 200] on input "18:00" at bounding box center [1356, 204] width 100 height 32
drag, startPoint x: 1385, startPoint y: 209, endPoint x: 1275, endPoint y: 204, distance: 110.1
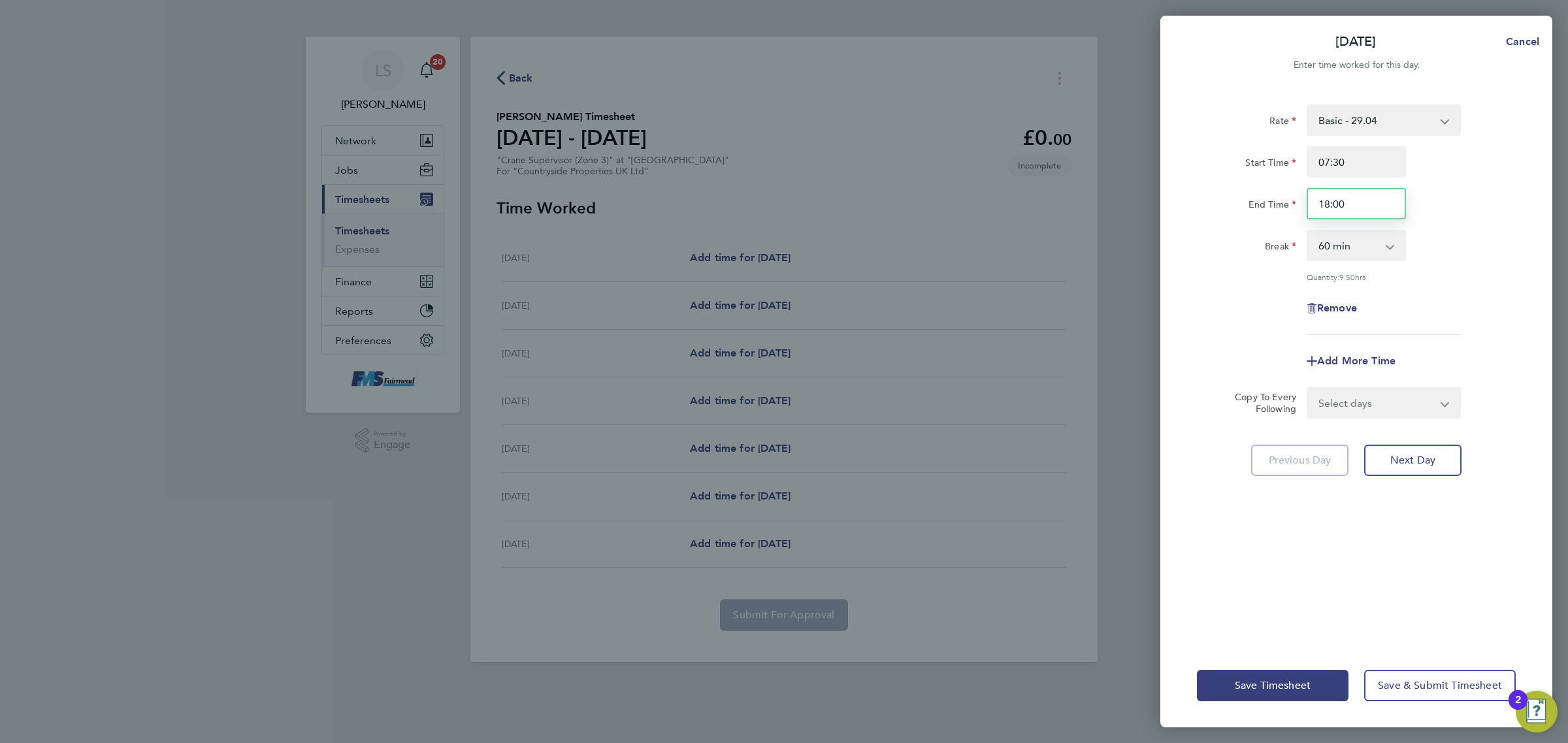
click at [1275, 204] on div "End Time 18:00" at bounding box center [1355, 204] width 329 height 32
drag, startPoint x: 1387, startPoint y: 167, endPoint x: 1231, endPoint y: 158, distance: 156.3
click at [1231, 158] on div "Start Time 07:30" at bounding box center [1355, 162] width 329 height 32
type input "07:00"
click at [1452, 195] on div "End Time 18:00" at bounding box center [1355, 204] width 329 height 32
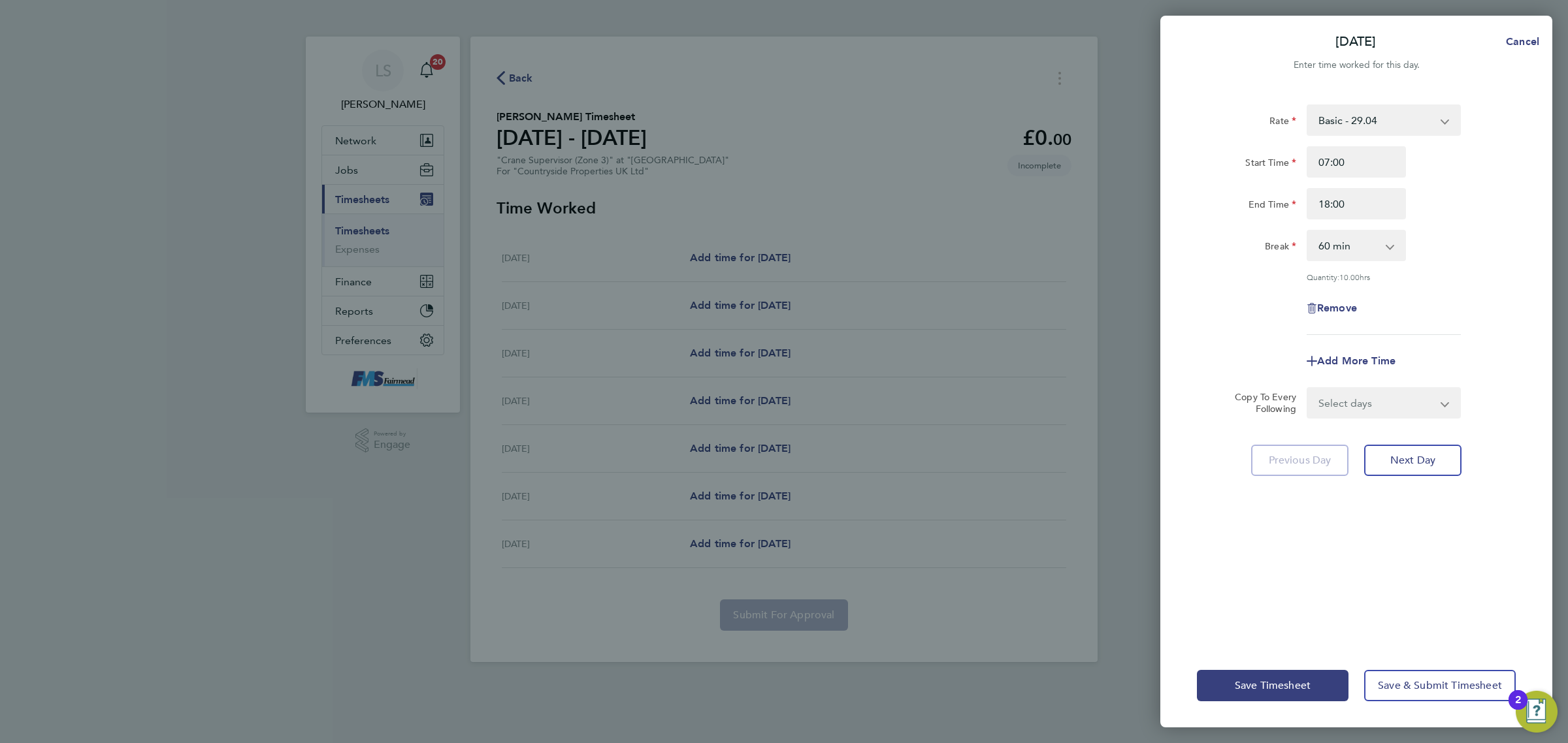
click at [1377, 431] on div "Rate Basic - 29.04 Start Time 07:00 End Time 18:00 Break 0 min 15 min 30 min 45…" at bounding box center [1356, 367] width 392 height 555
click at [1377, 412] on select "Select days Day Weekday (Mon-Fri) Weekend (Sat-Sun) Tuesday Wednesday Thursday …" at bounding box center [1377, 403] width 138 height 29
select select "WEEKDAY"
click at [1308, 389] on select "Select days Day Weekday (Mon-Fri) Weekend (Sat-Sun) Tuesday Wednesday Thursday …" at bounding box center [1377, 403] width 138 height 29
select select "2025-09-21"
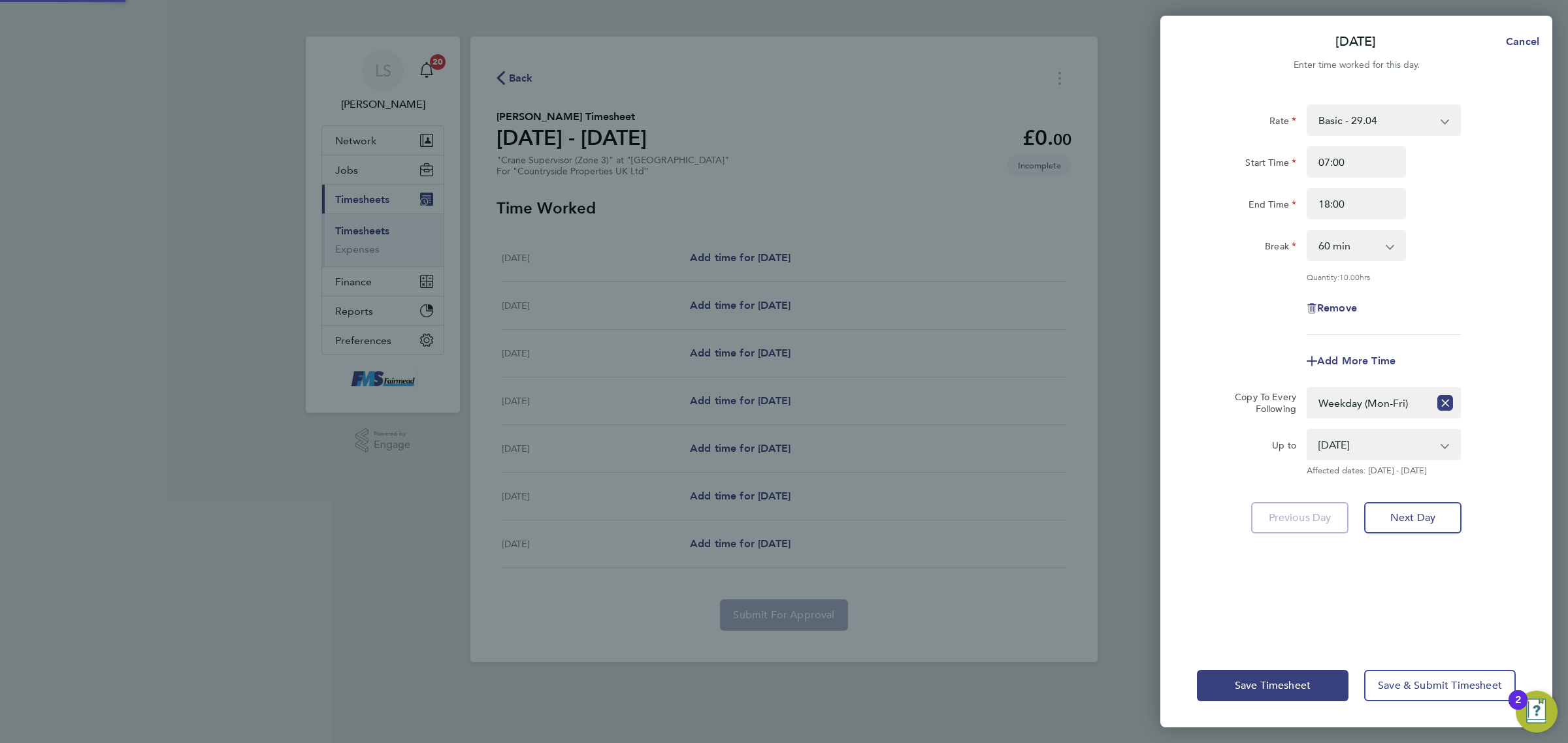
drag, startPoint x: 1405, startPoint y: 664, endPoint x: 1407, endPoint y: 671, distance: 7.3
click at [1407, 669] on div "Save Timesheet Save & Submit Timesheet" at bounding box center [1356, 685] width 392 height 84
drag, startPoint x: 1407, startPoint y: 671, endPoint x: 1411, endPoint y: 677, distance: 7.2
click at [1411, 677] on div "Save Timesheet Save & Submit Timesheet" at bounding box center [1356, 685] width 392 height 84
click at [1411, 677] on button "Save & Submit Timesheet" at bounding box center [1440, 686] width 152 height 32
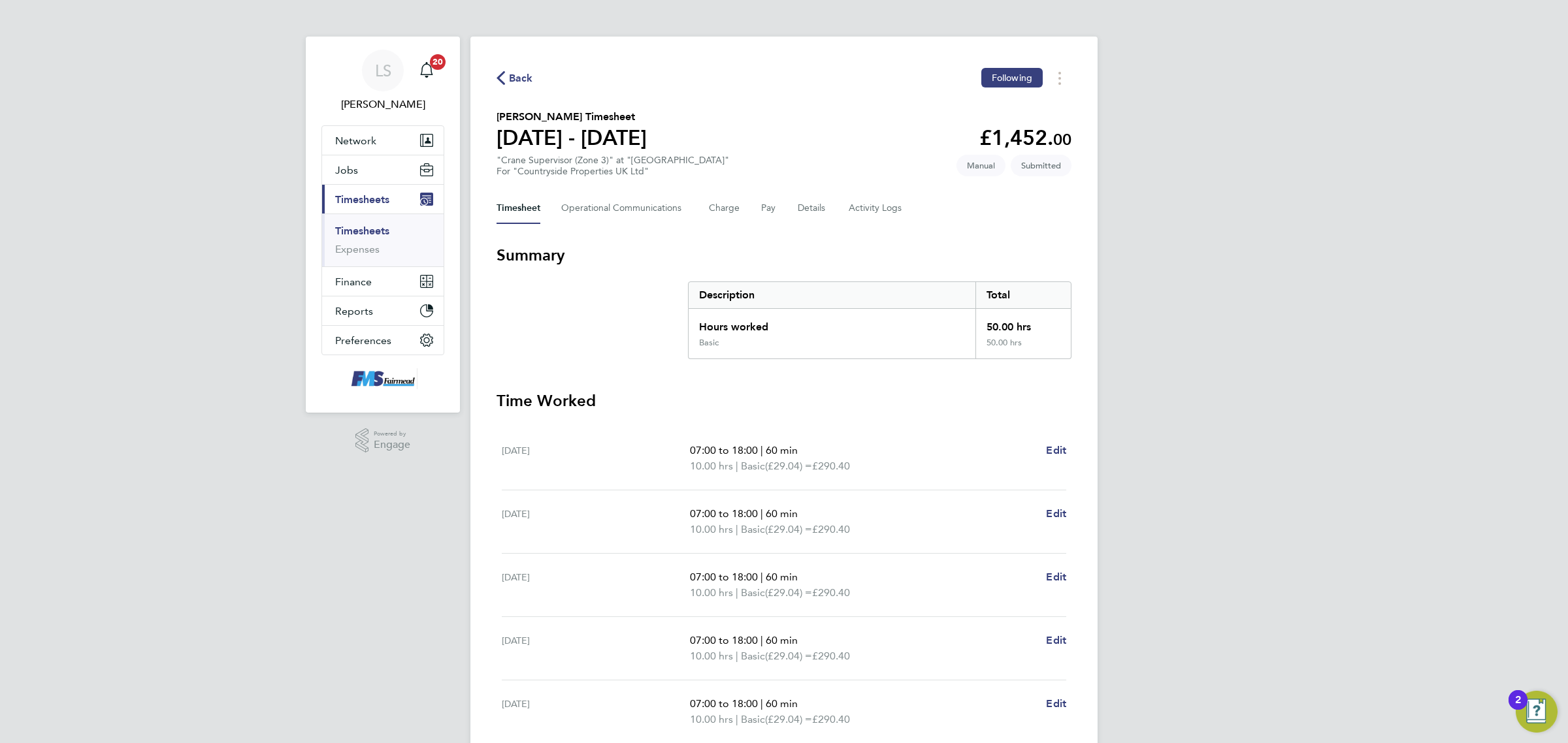
click at [839, 209] on div "Timesheet Operational Communications Charge Pay Details Activity Logs" at bounding box center [784, 209] width 575 height 32
click at [818, 209] on button "Details" at bounding box center [813, 209] width 30 height 32
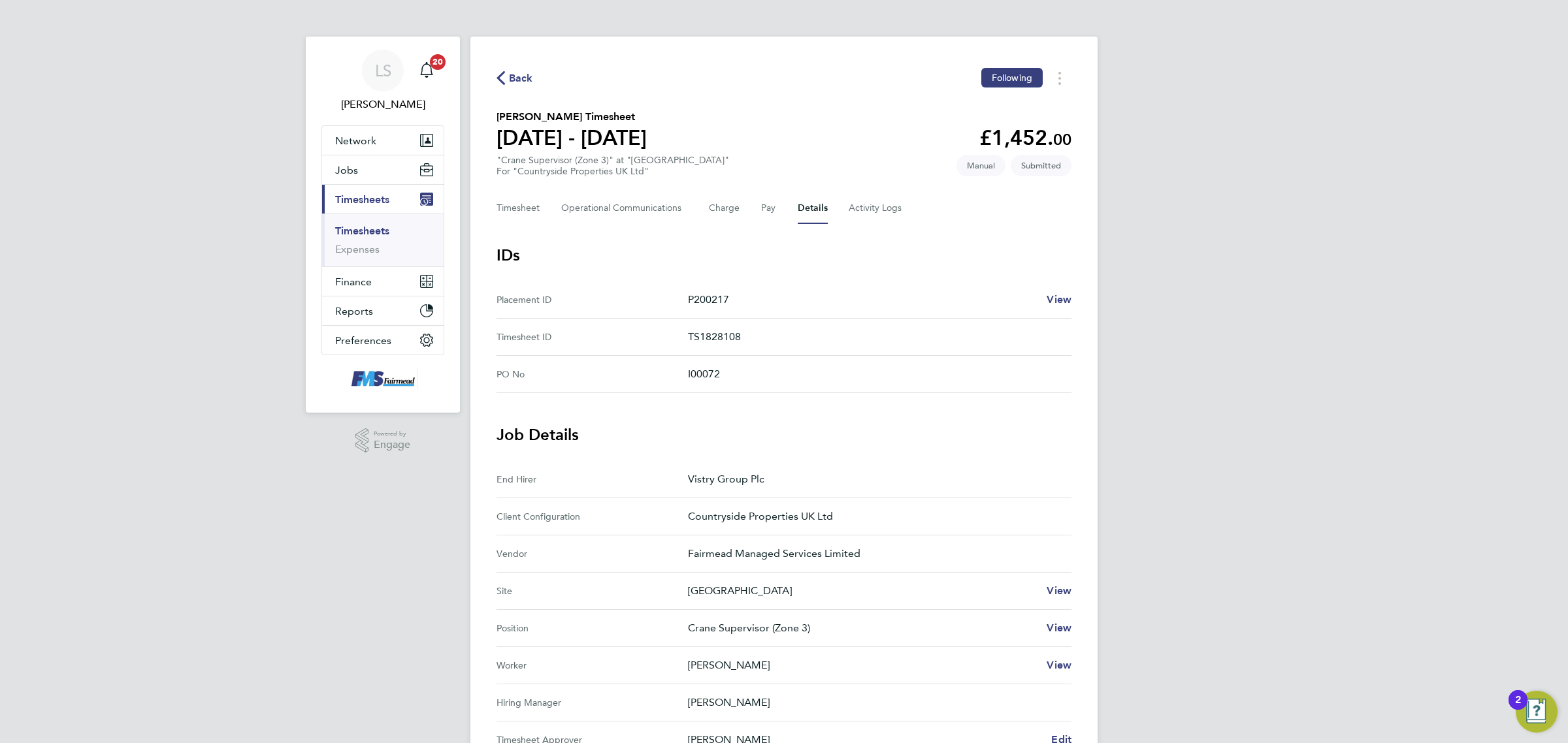
click at [364, 233] on link "Timesheets" at bounding box center [362, 231] width 54 height 12
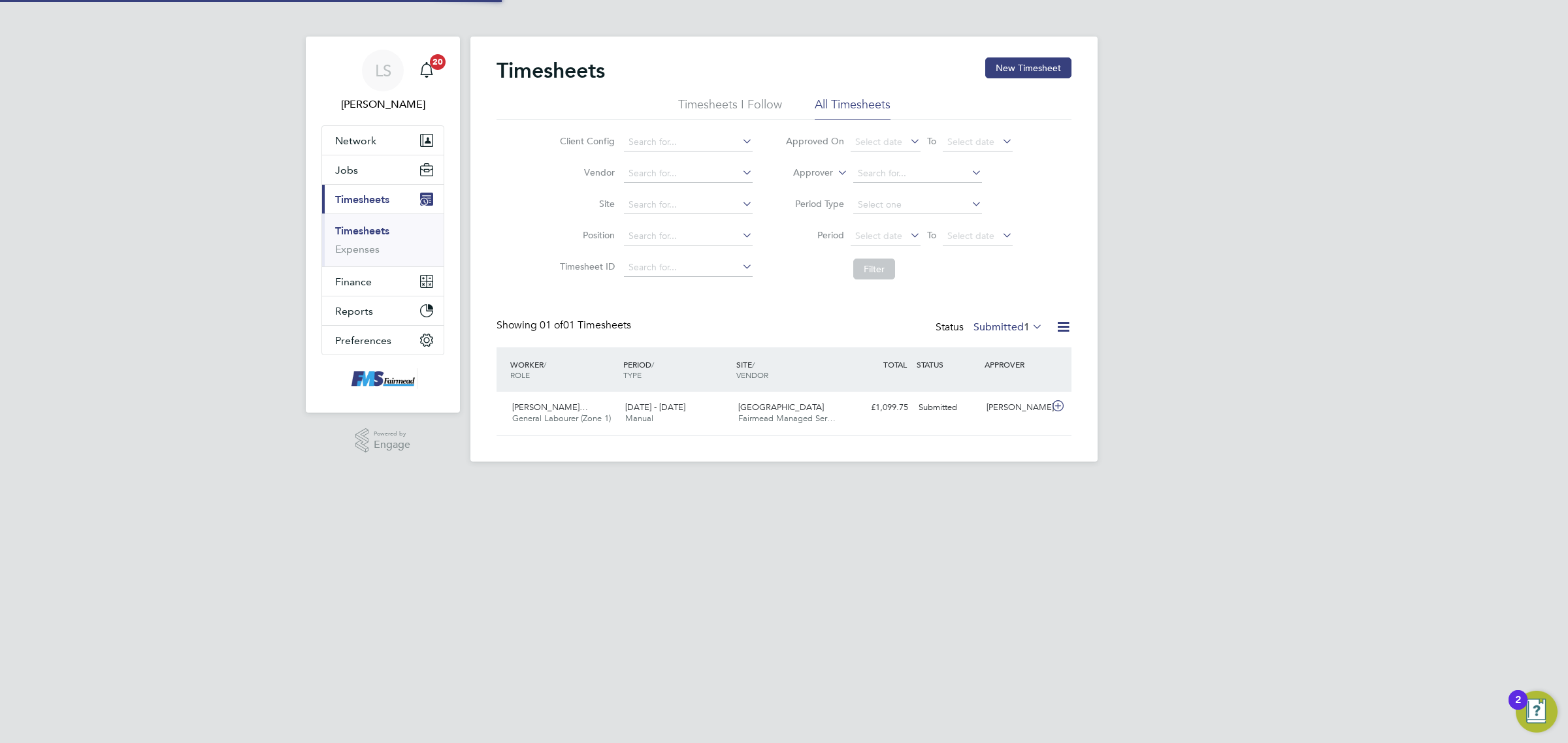
scroll to position [33, 113]
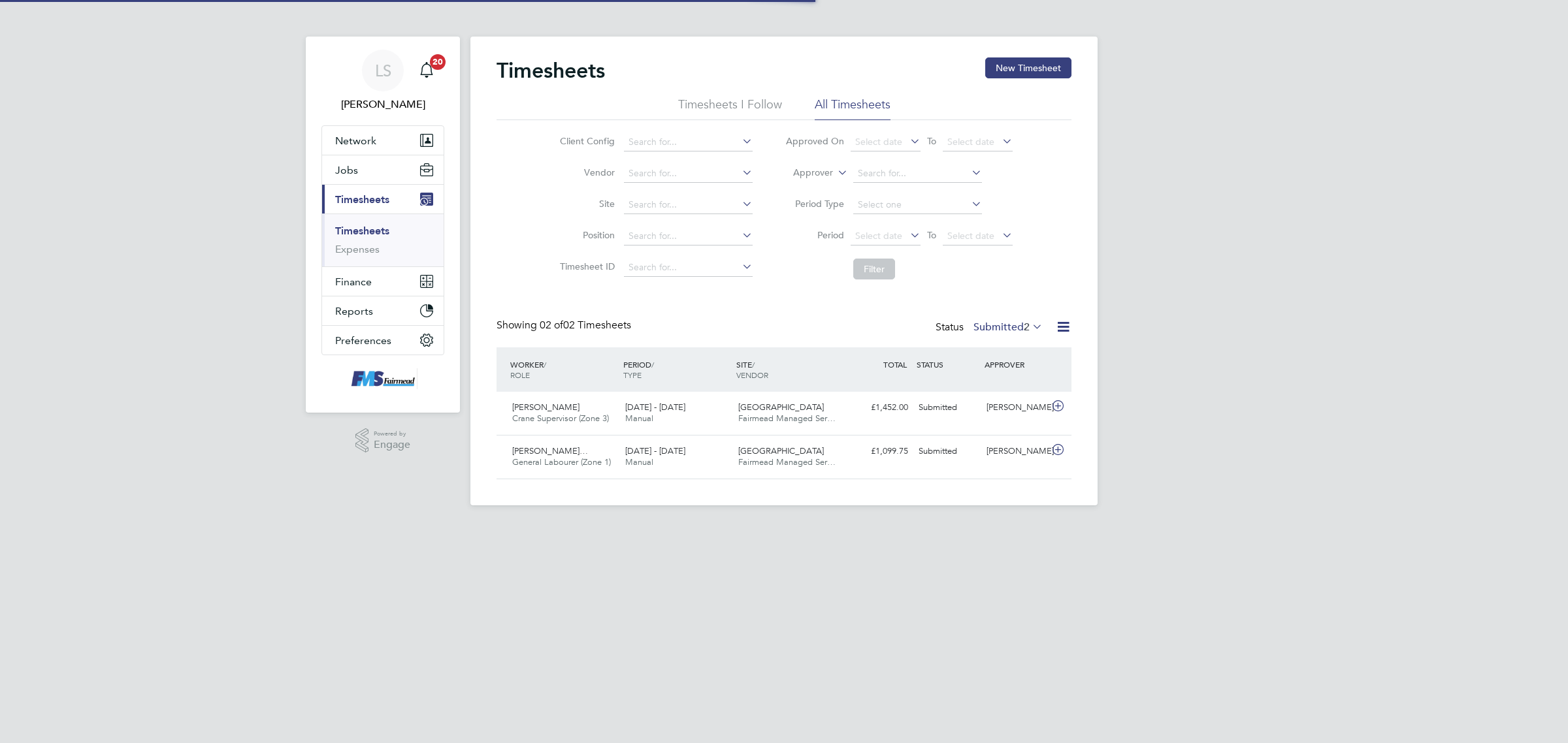
scroll to position [33, 113]
